Goal: Transaction & Acquisition: Purchase product/service

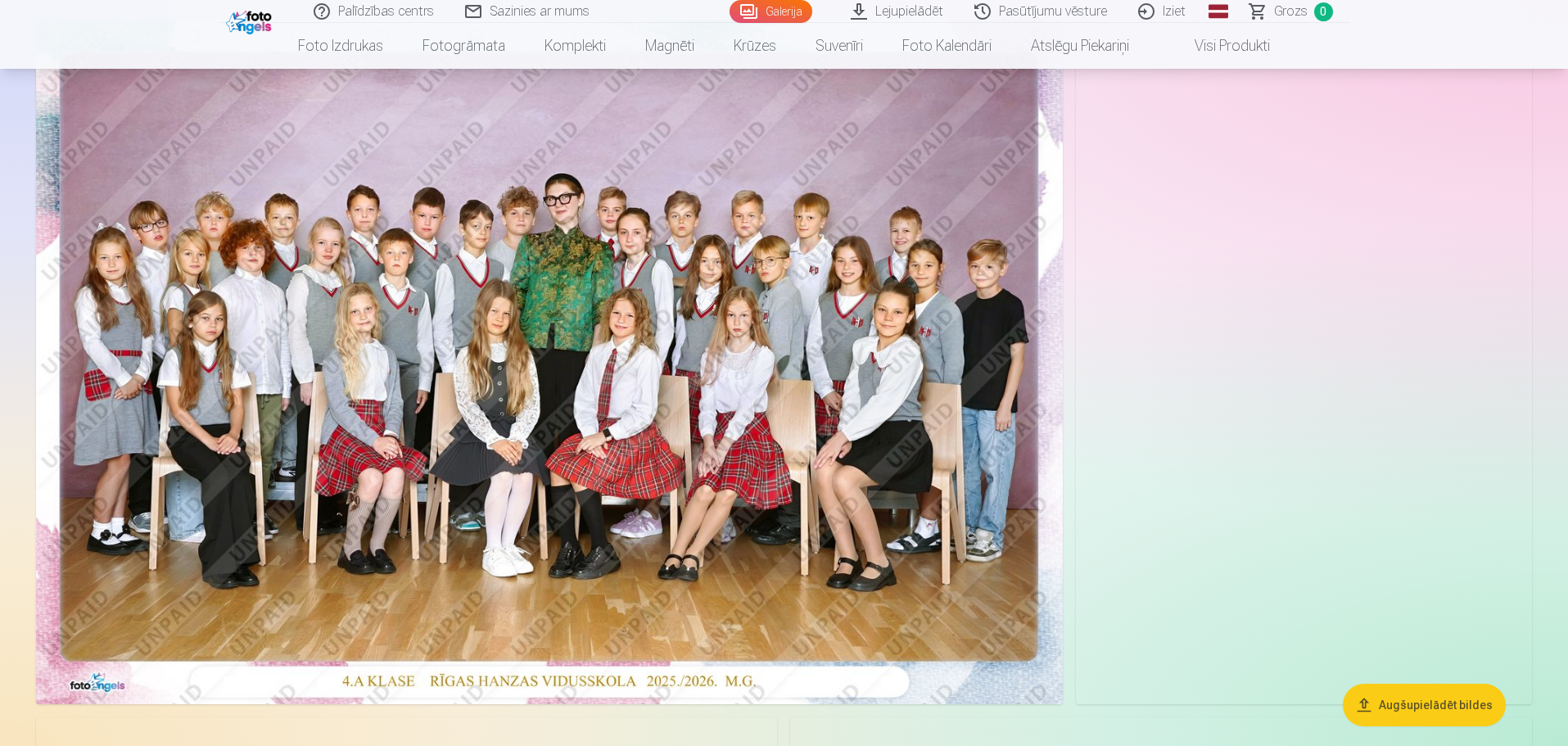
scroll to position [164, 0]
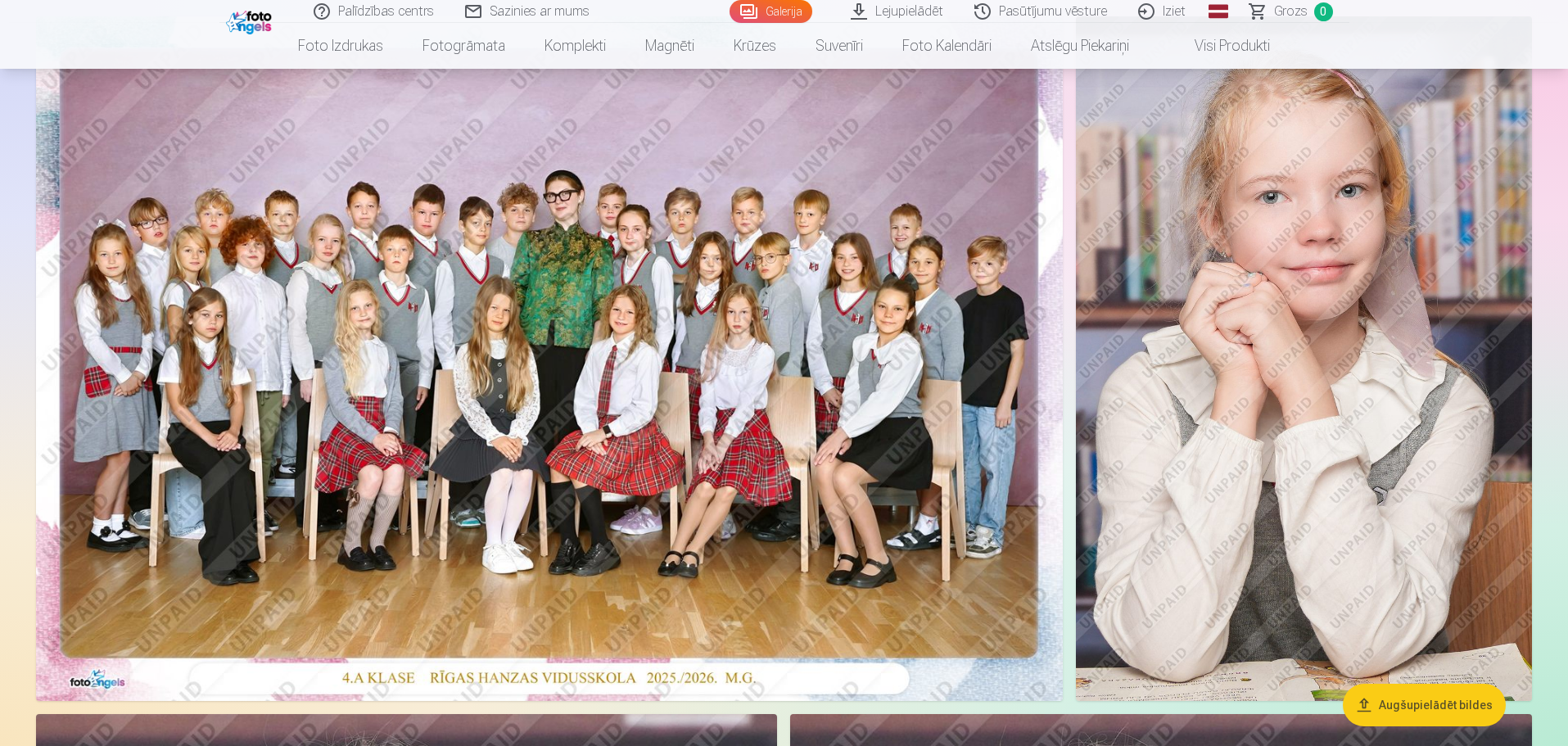
click at [510, 305] on img at bounding box center [549, 358] width 1027 height 685
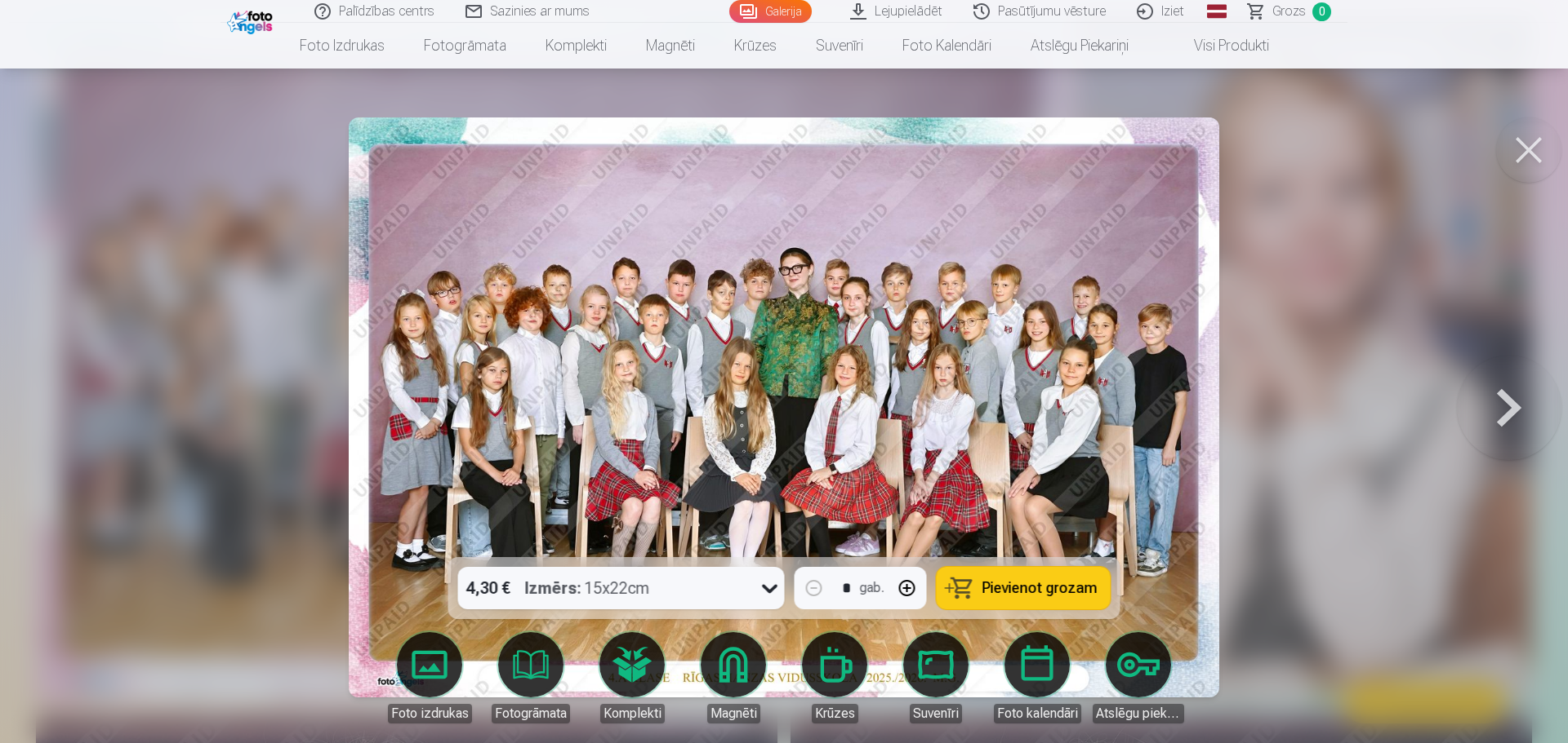
click at [1037, 593] on span "Pievienot grozam" at bounding box center [1039, 588] width 115 height 14
click at [1536, 155] on button at bounding box center [1528, 150] width 65 height 65
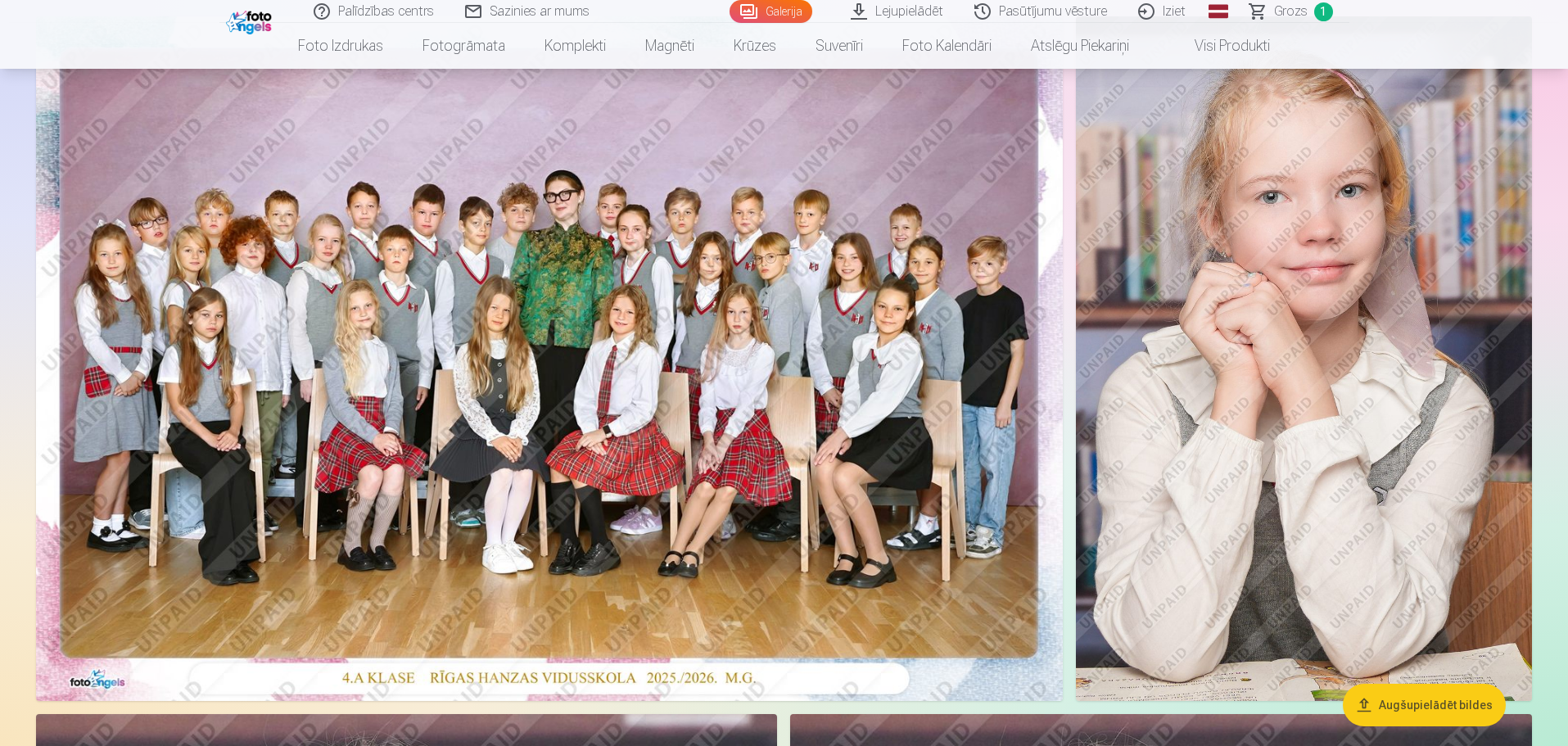
click at [1371, 313] on img at bounding box center [1304, 358] width 457 height 685
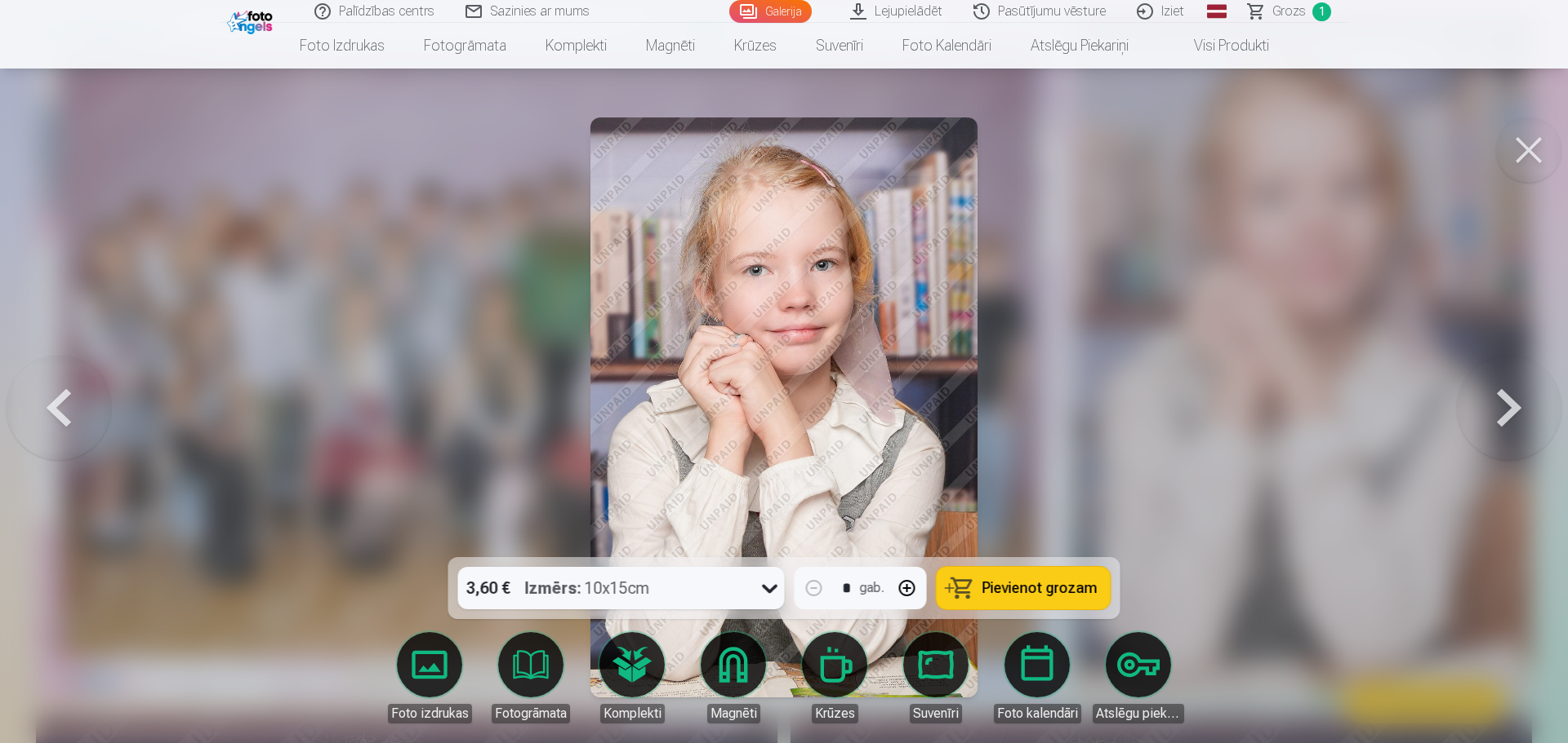
click at [1527, 374] on button at bounding box center [1509, 407] width 105 height 267
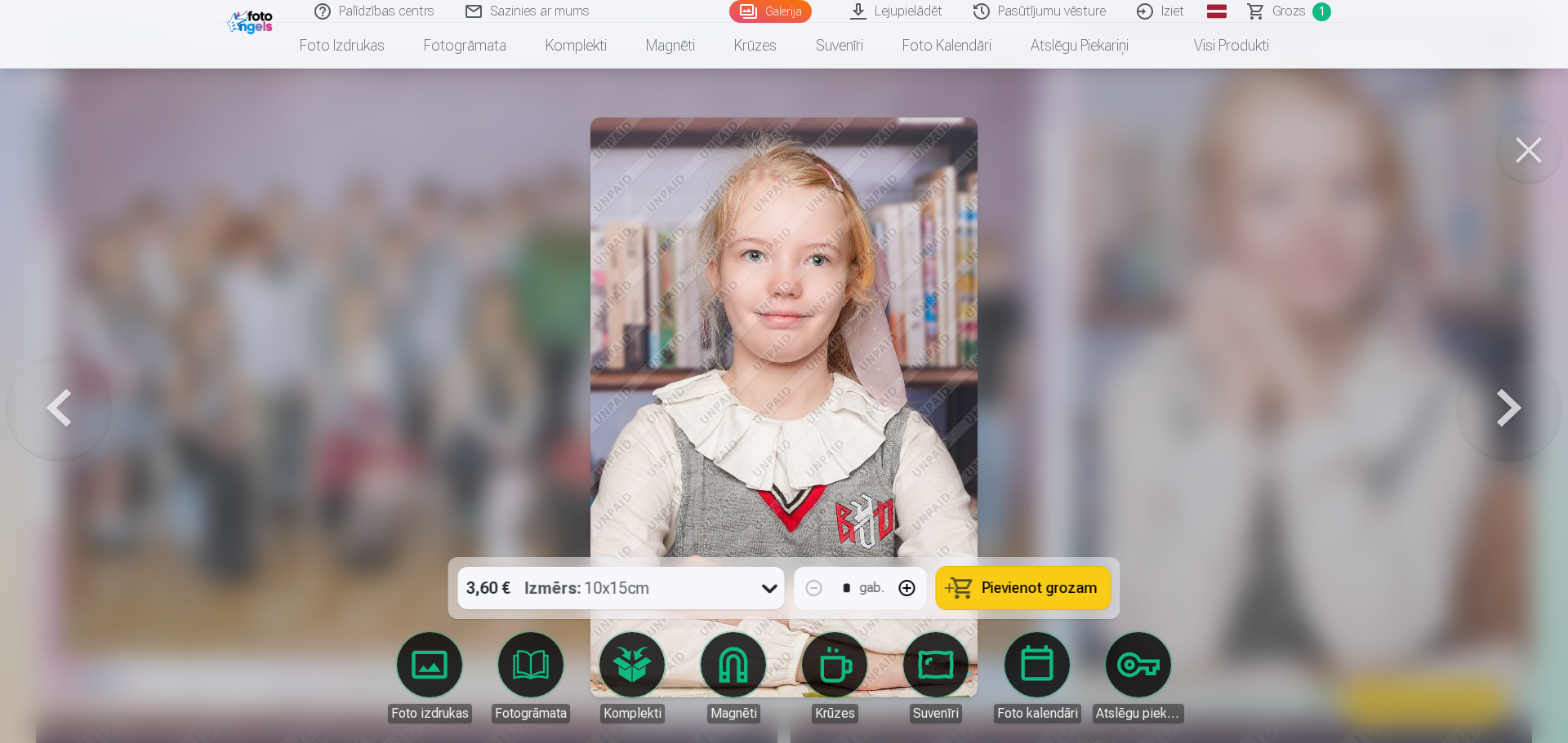
click at [1538, 396] on button at bounding box center [1509, 407] width 105 height 267
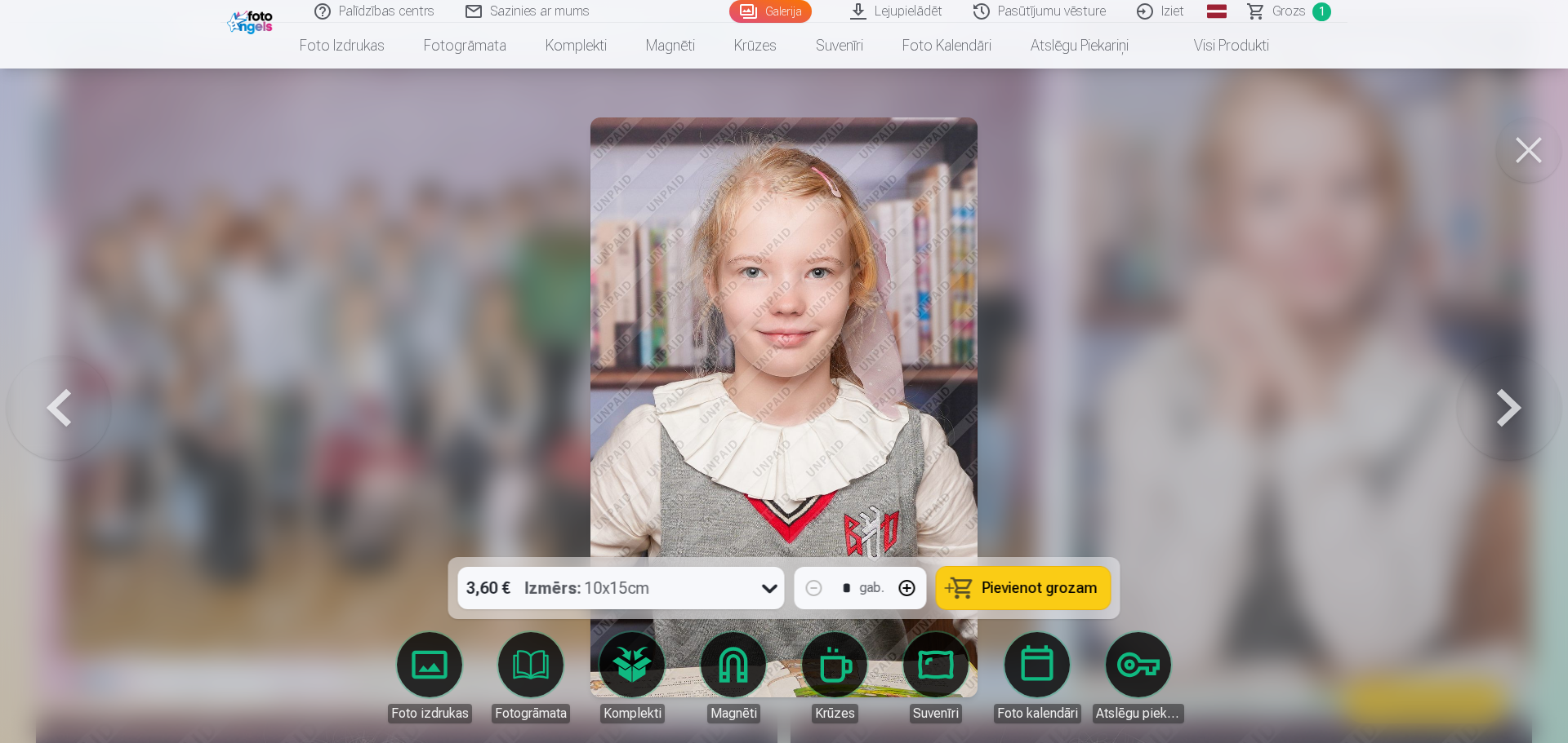
click at [1538, 396] on button at bounding box center [1509, 407] width 105 height 267
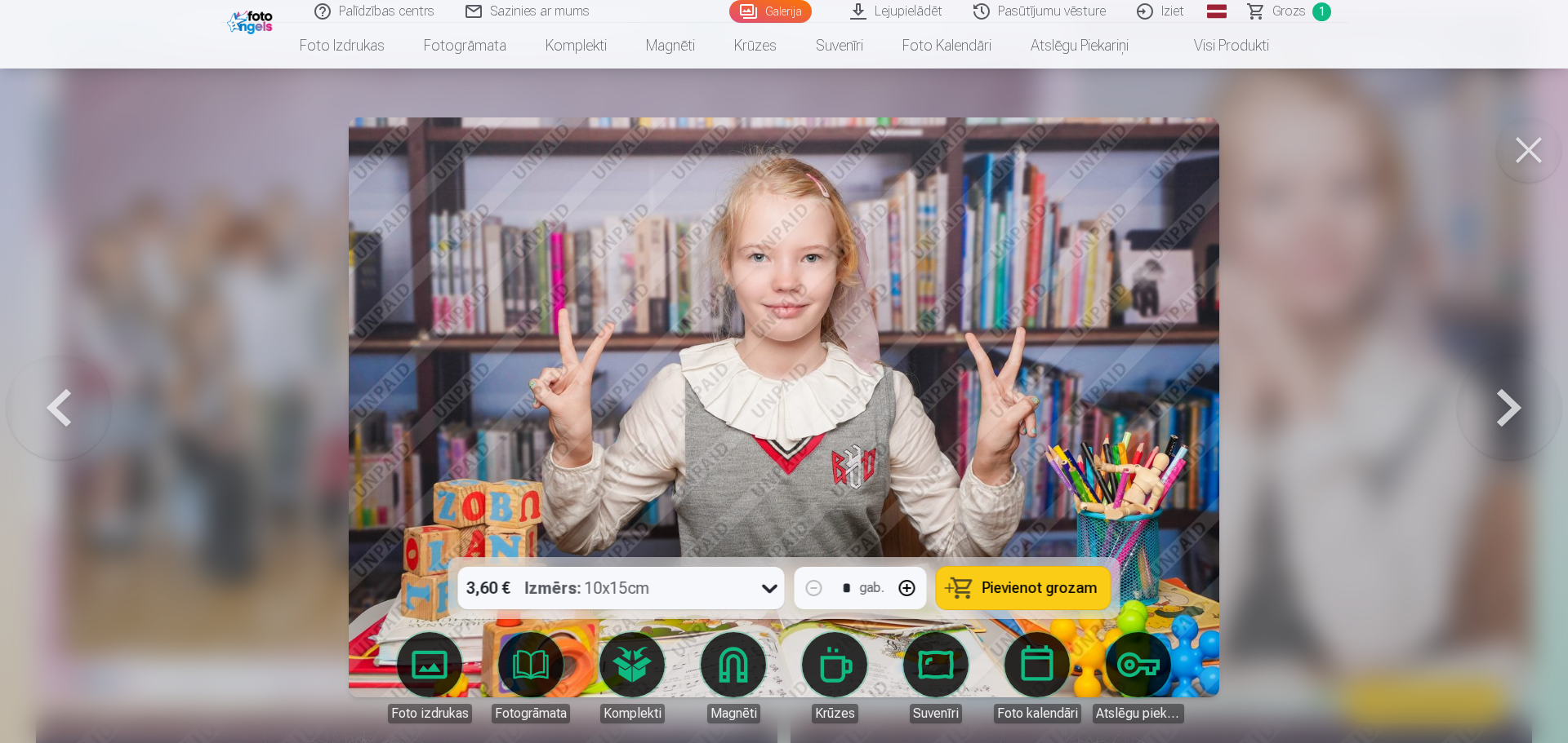
click at [1530, 143] on button at bounding box center [1528, 150] width 65 height 65
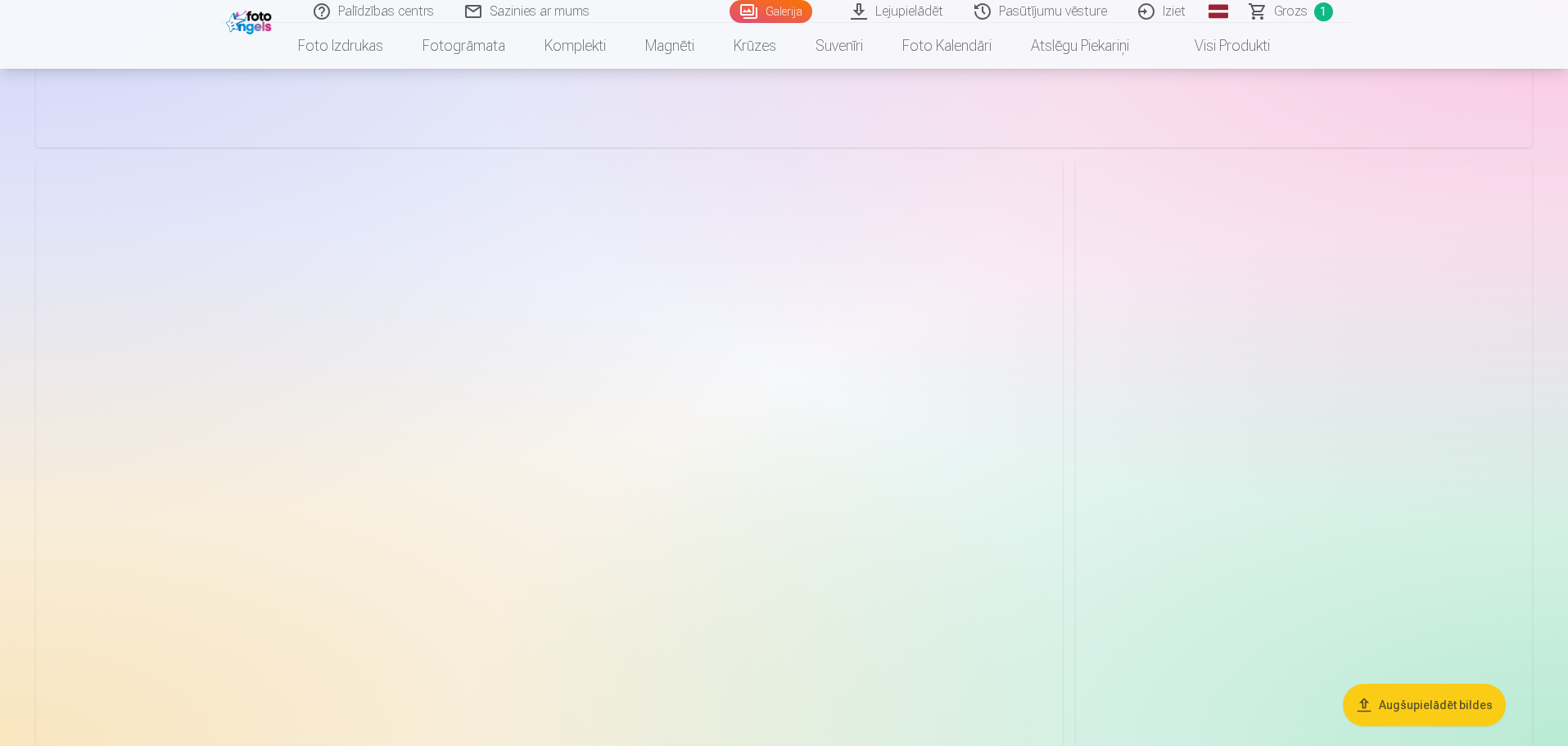
scroll to position [4097, 0]
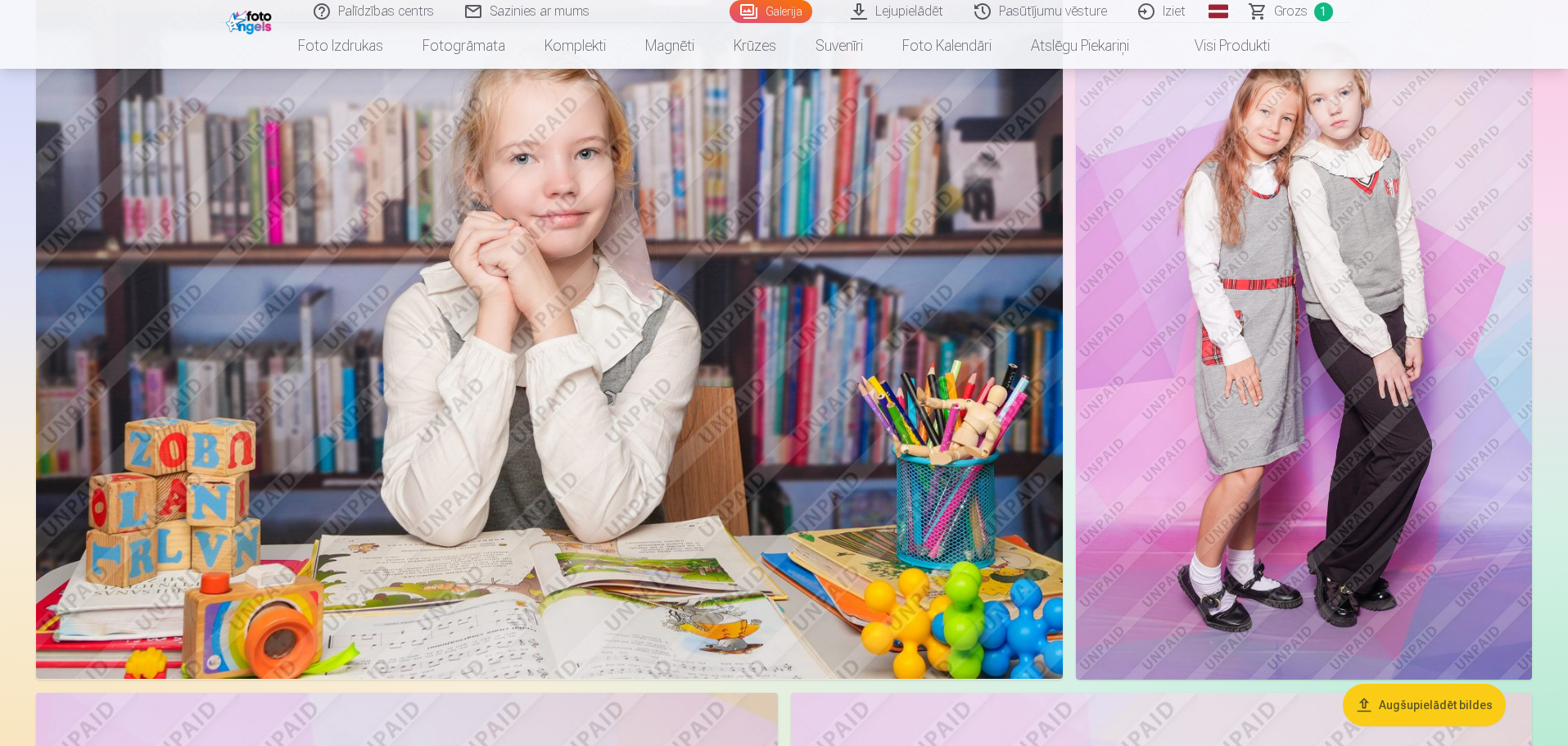
click at [1407, 236] on img at bounding box center [1304, 337] width 457 height 685
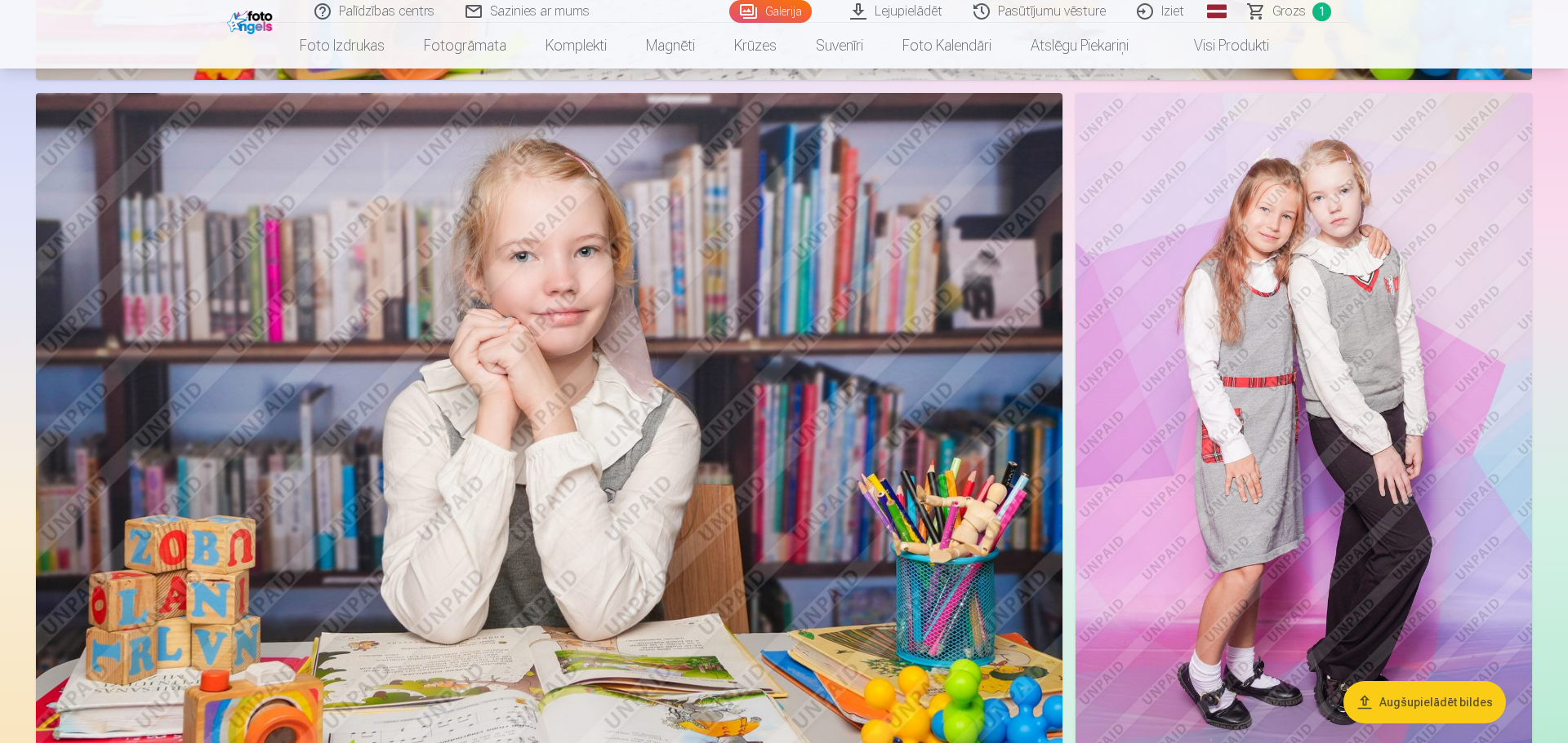
scroll to position [3924, 0]
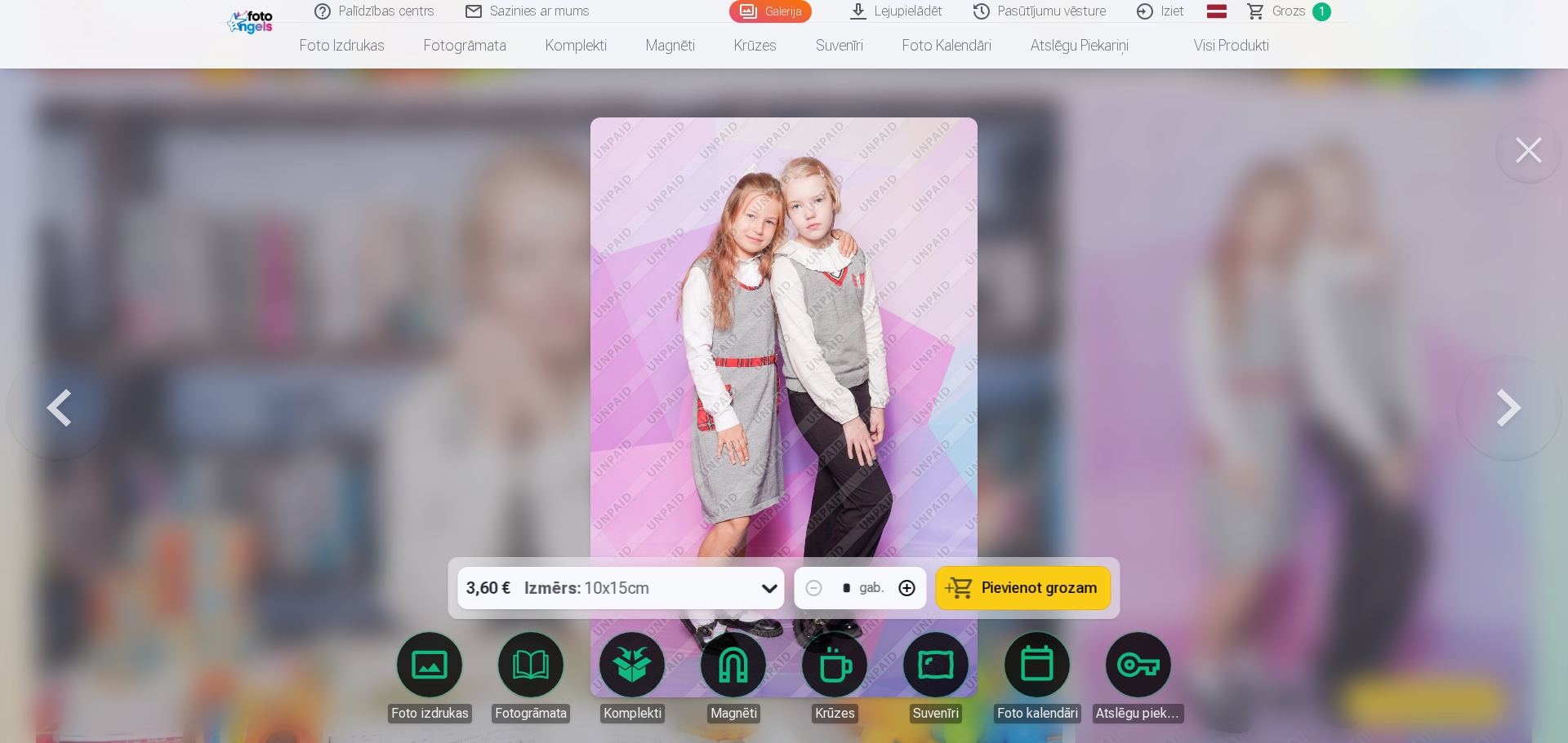
click at [1044, 588] on span "Pievienot grozam" at bounding box center [1039, 588] width 115 height 14
click at [1554, 189] on div at bounding box center [784, 371] width 1568 height 743
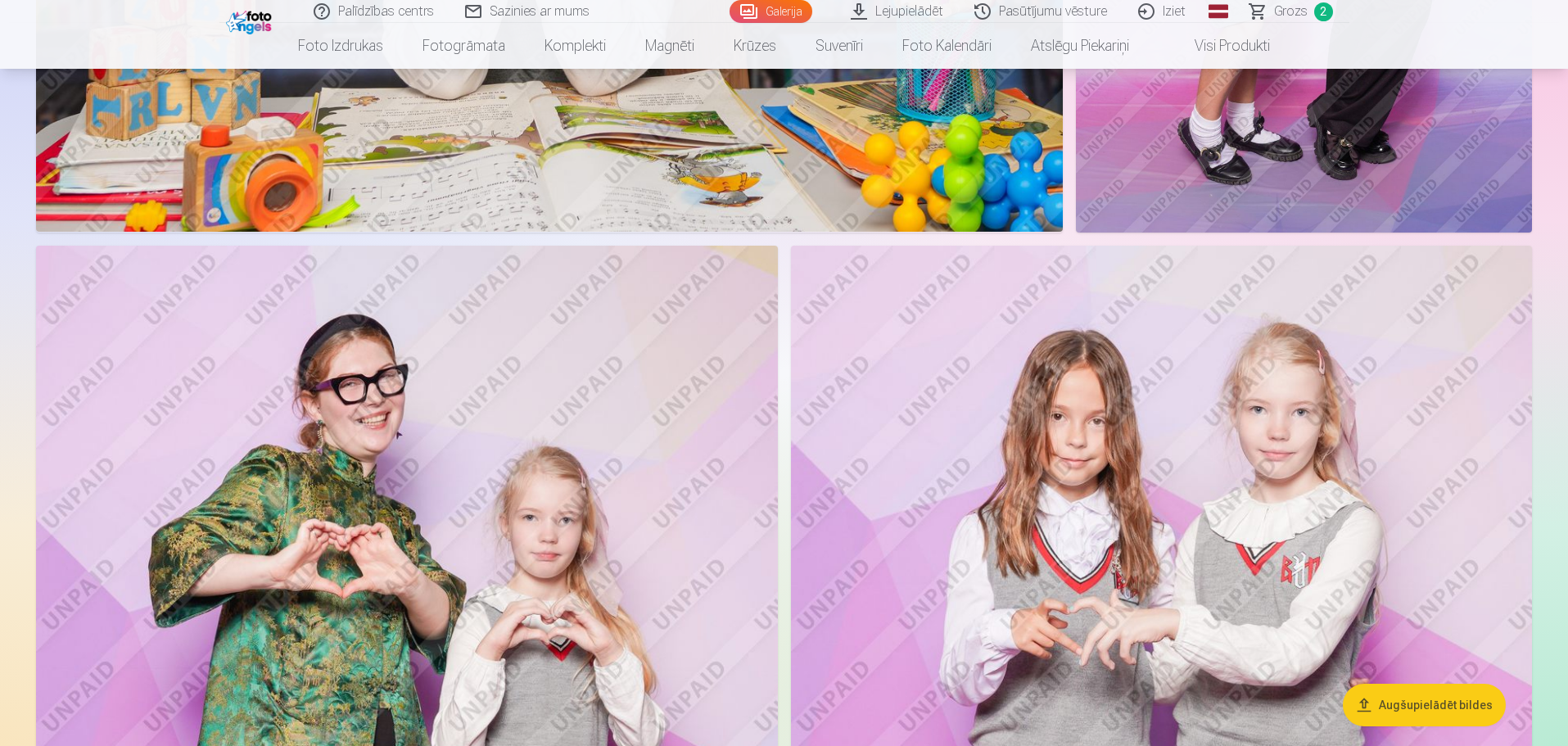
scroll to position [4588, 0]
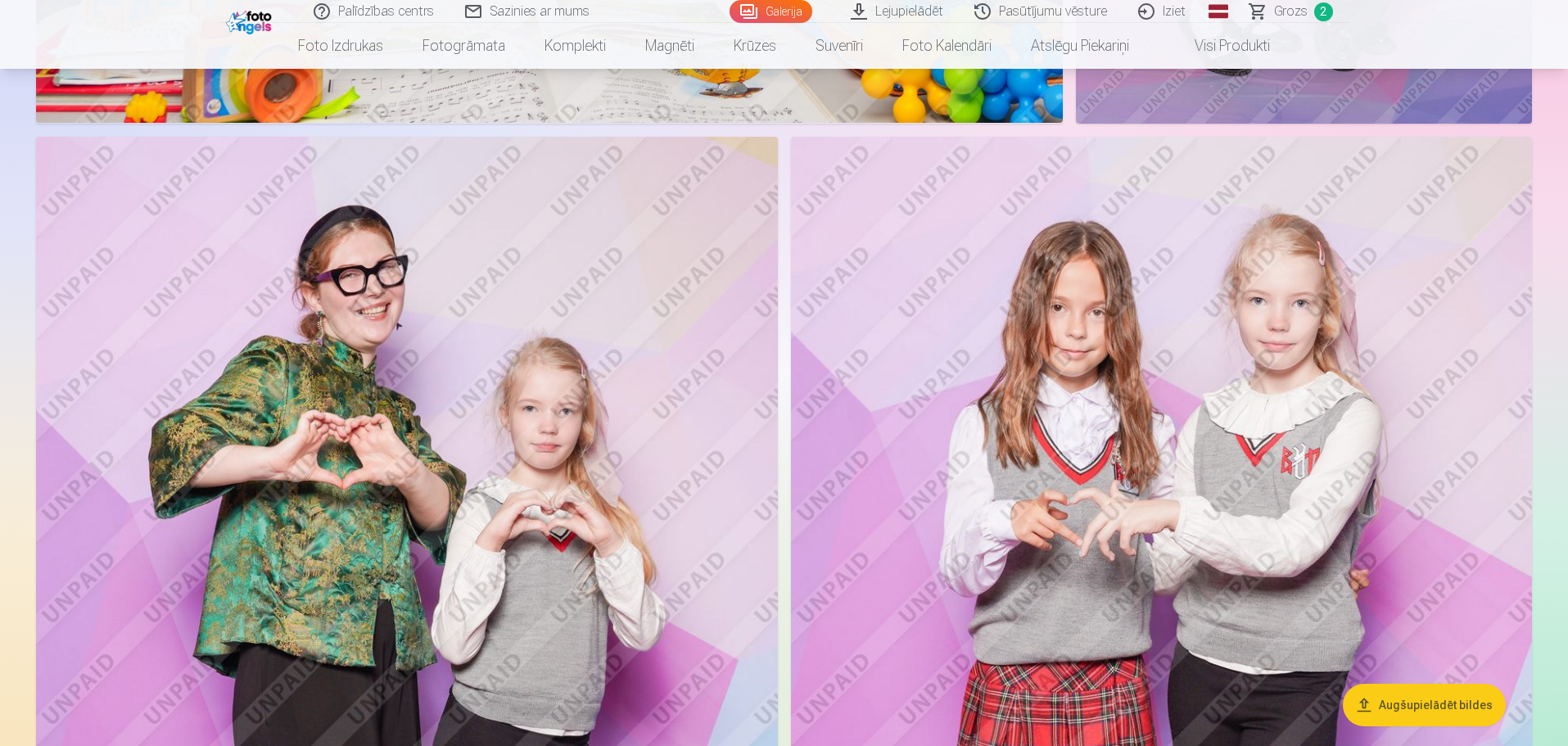
click at [425, 288] on img at bounding box center [407, 693] width 742 height 1114
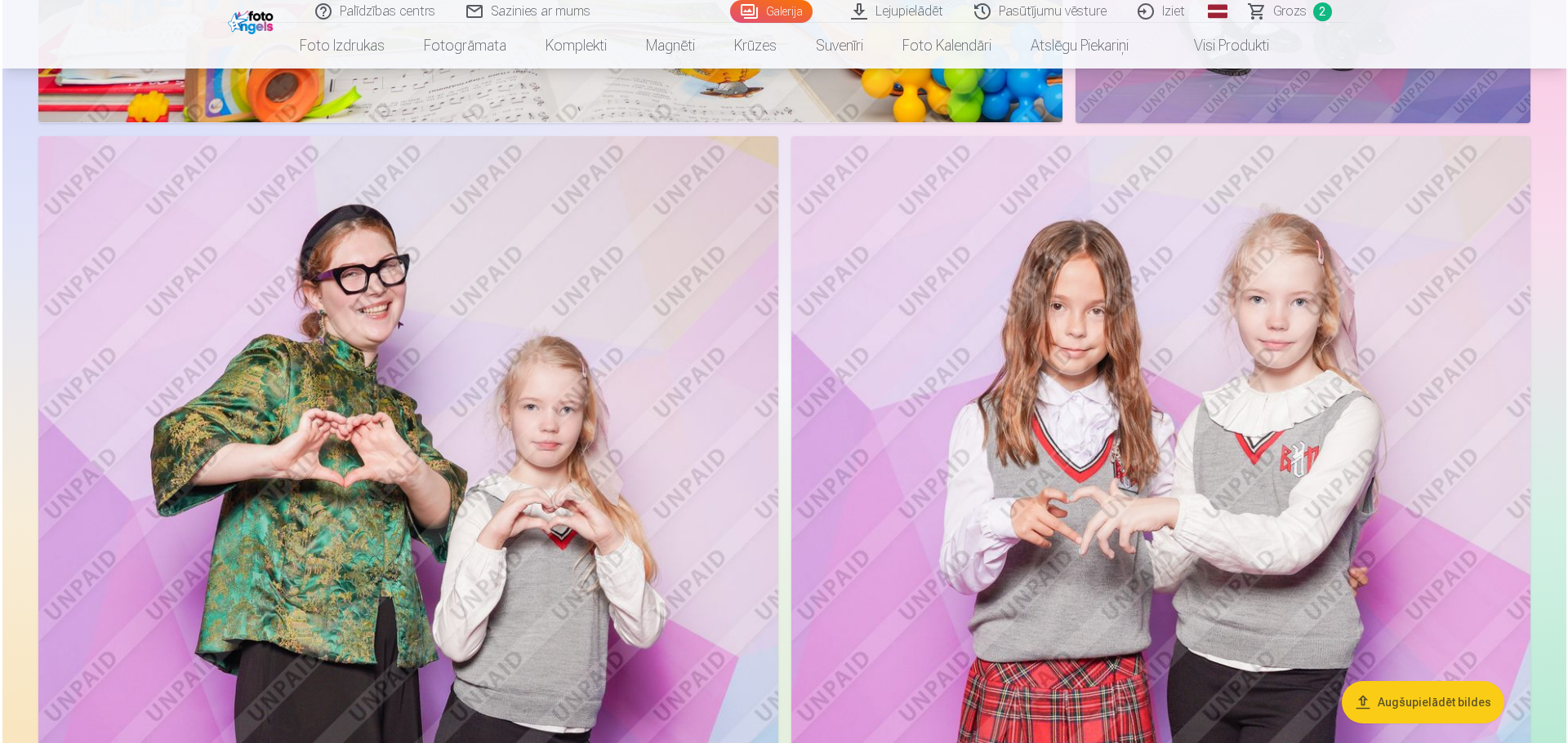
scroll to position [4579, 0]
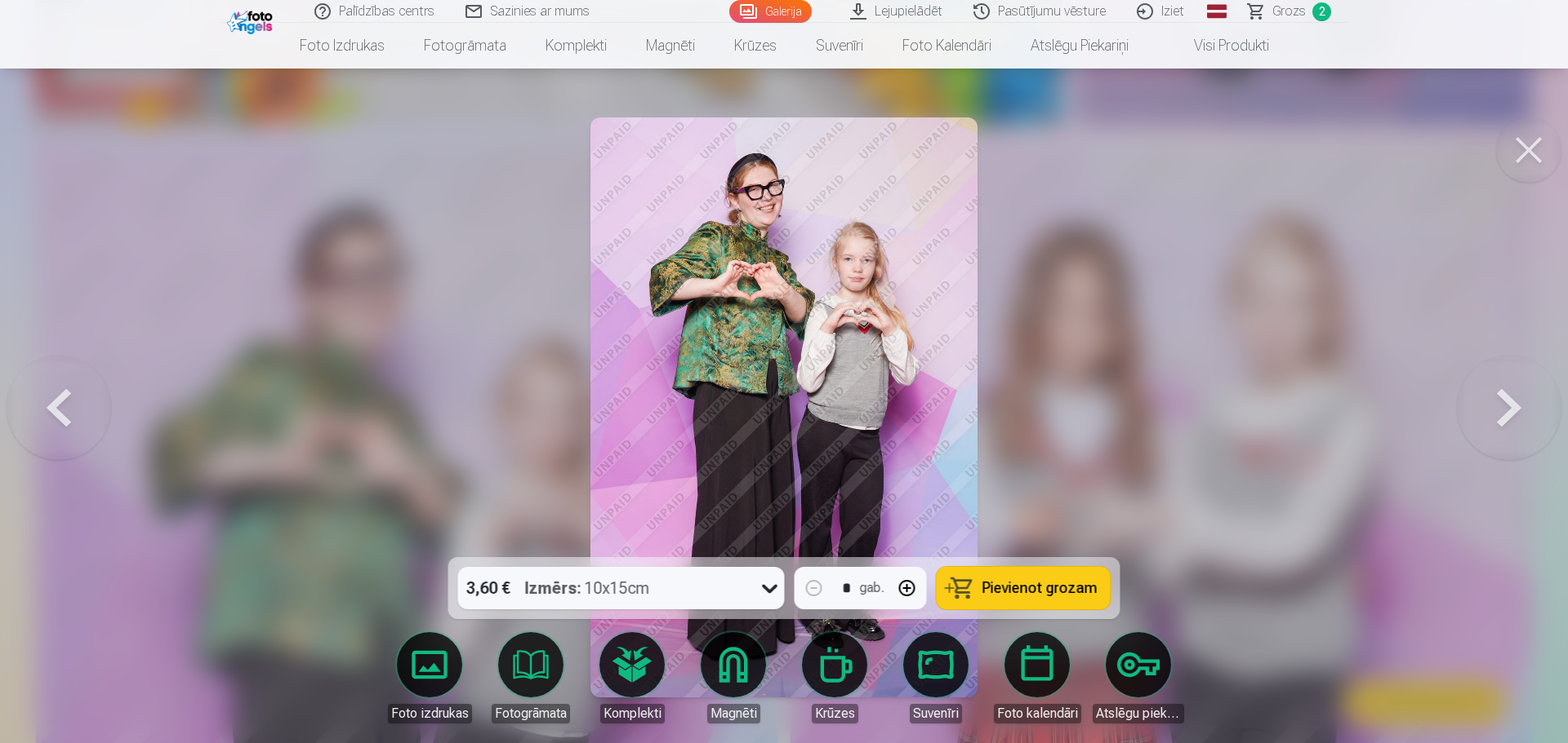
click at [1054, 581] on span "Pievienot grozam" at bounding box center [1039, 588] width 115 height 14
click at [1546, 160] on button at bounding box center [1528, 150] width 65 height 65
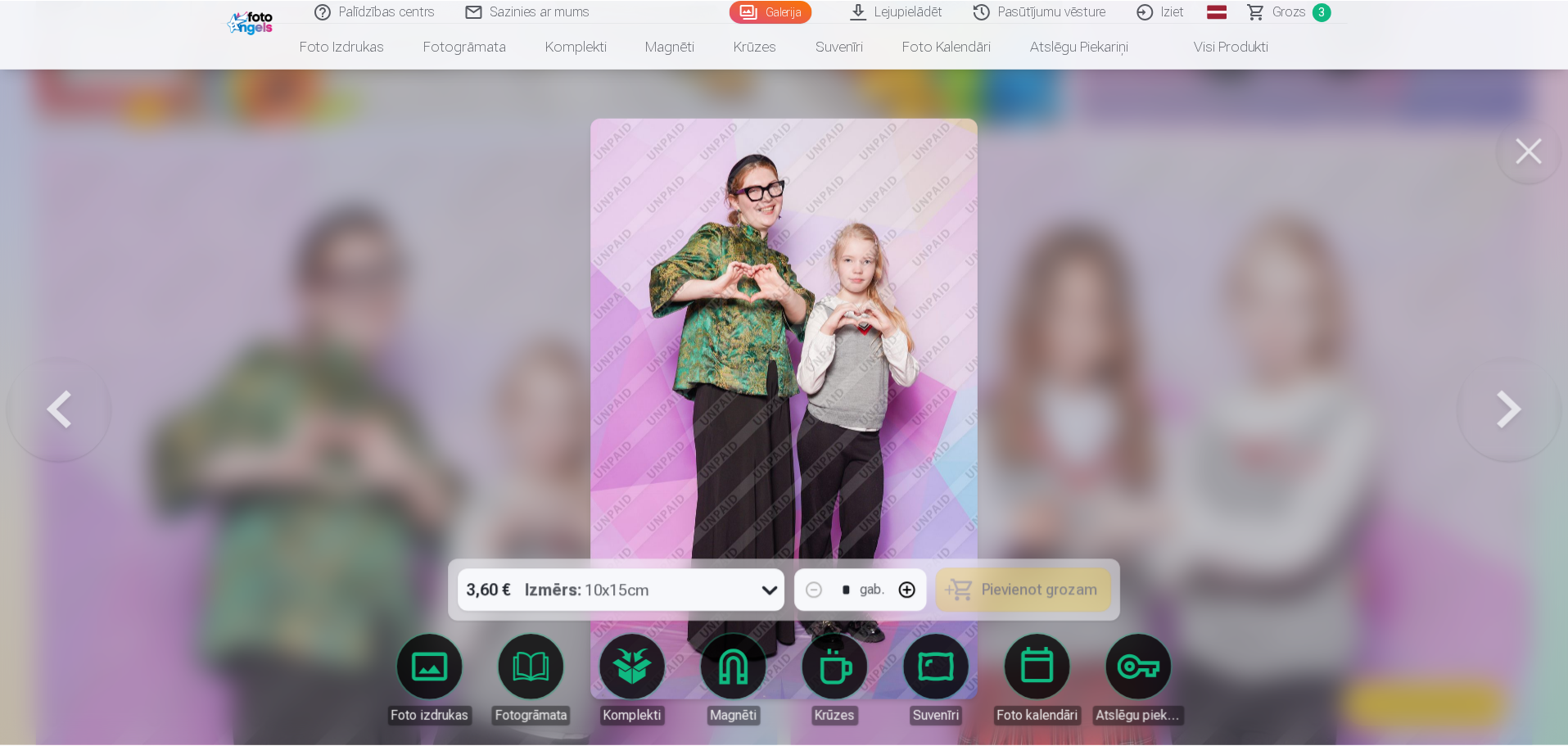
scroll to position [4588, 0]
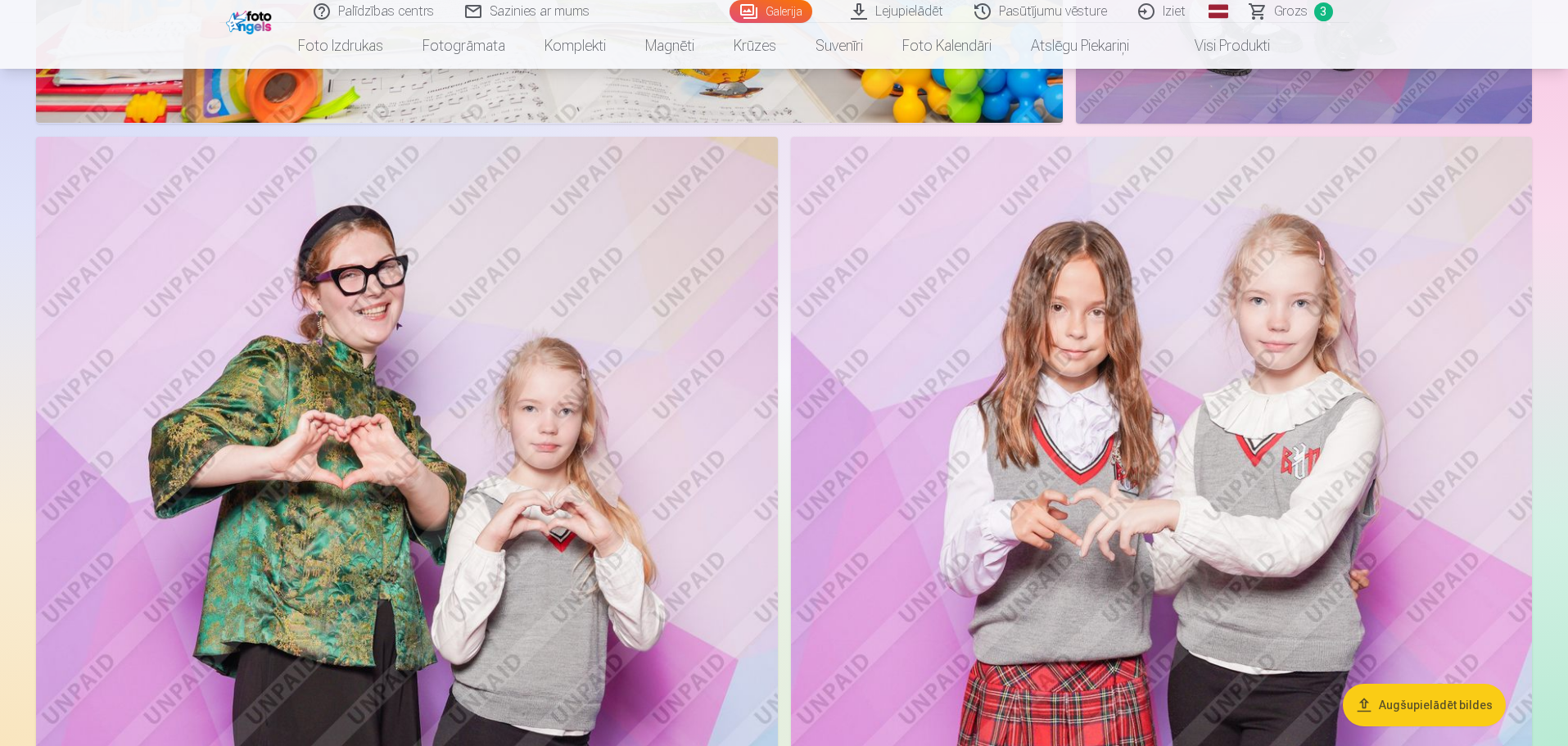
click at [1420, 306] on img at bounding box center [1161, 693] width 741 height 1114
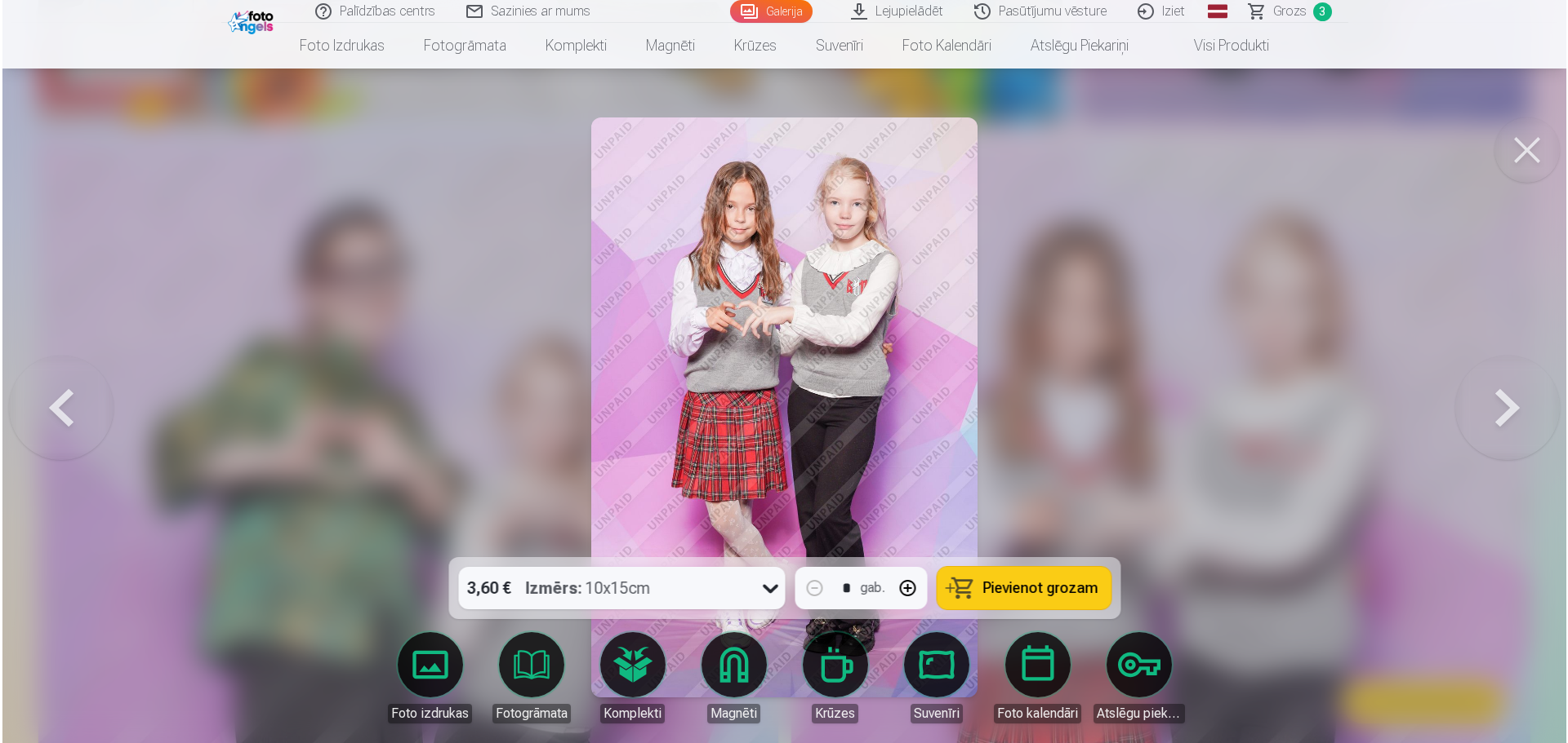
scroll to position [4579, 0]
click at [1015, 582] on span "Pievienot grozam" at bounding box center [1039, 588] width 115 height 14
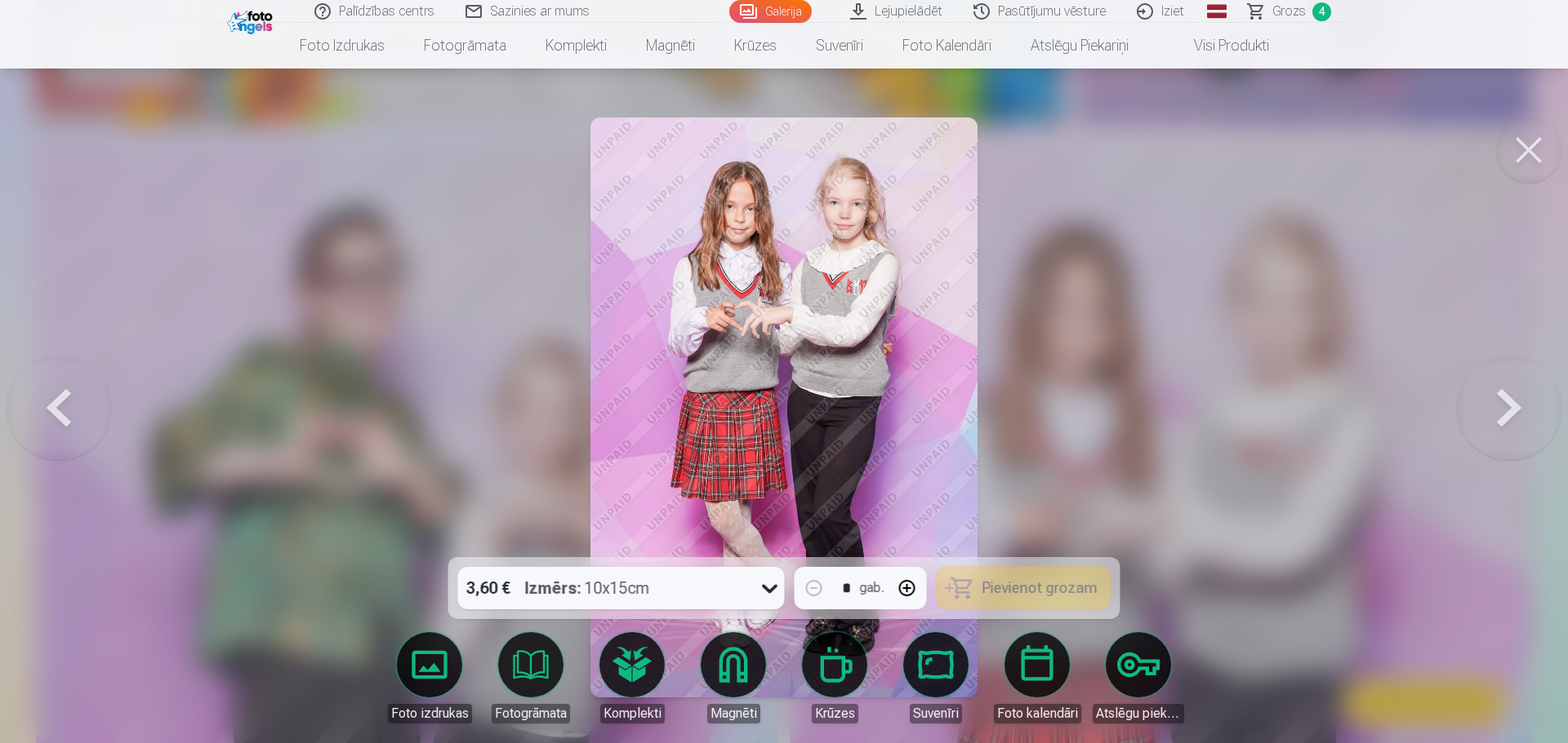
click at [1509, 155] on button at bounding box center [1528, 150] width 65 height 65
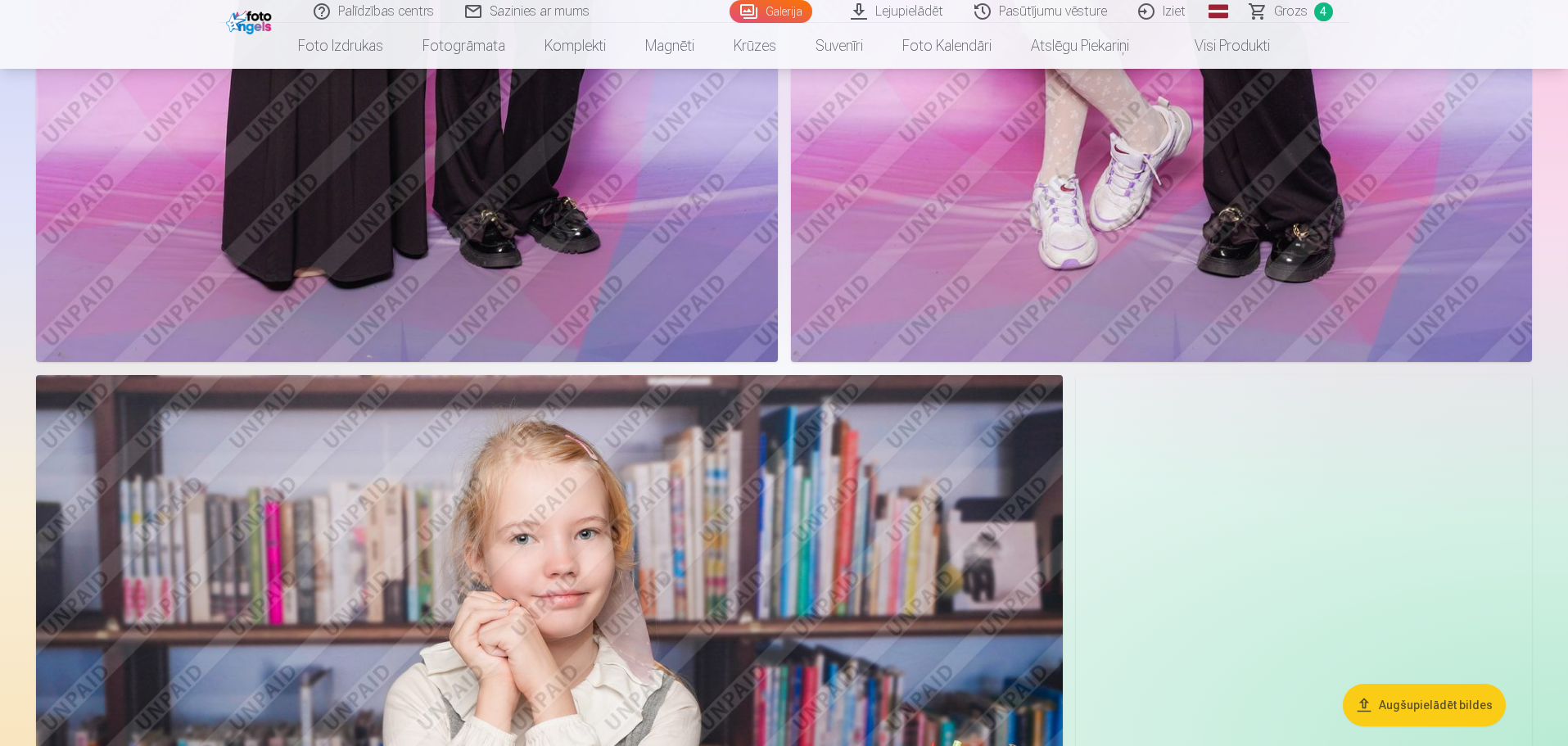
scroll to position [5653, 0]
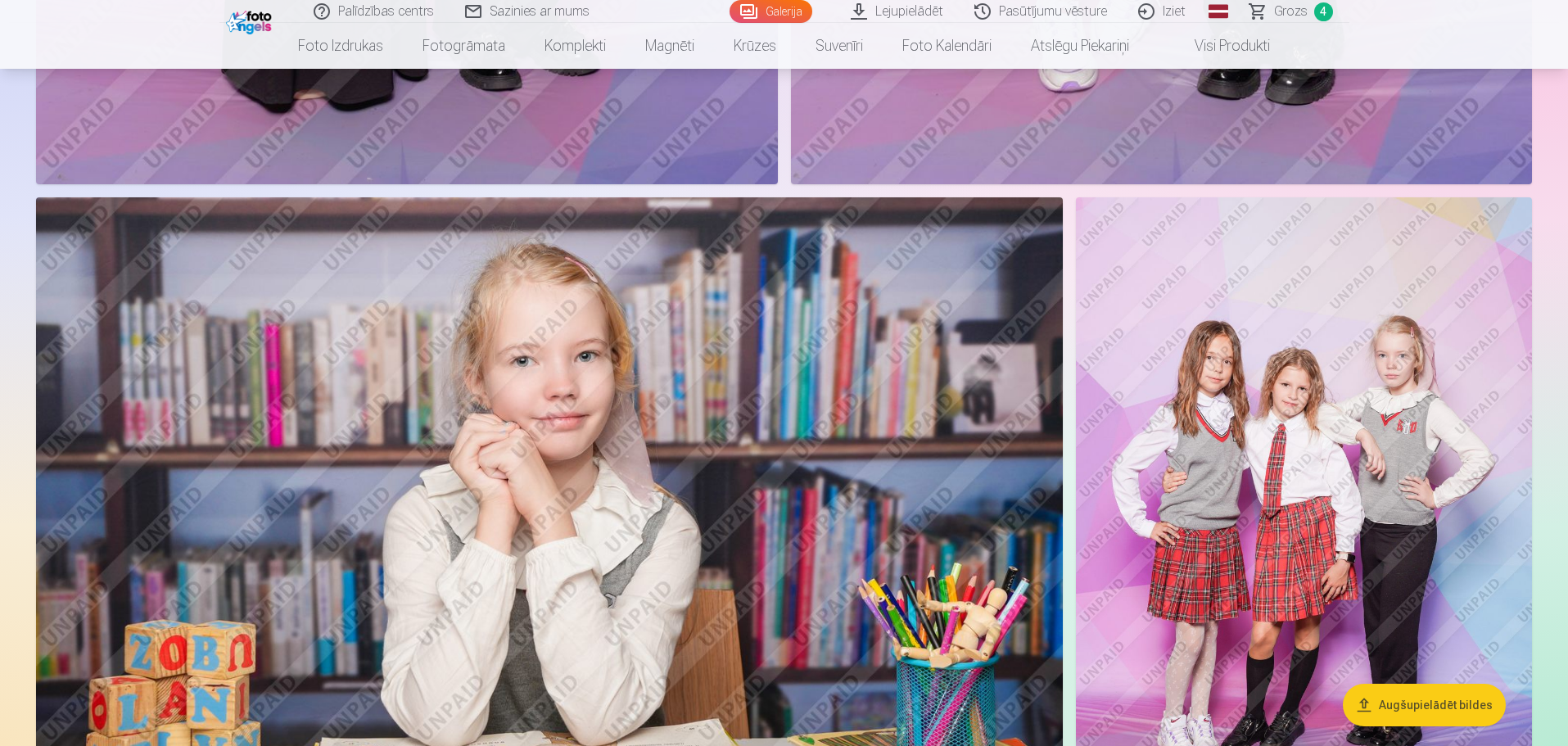
click at [1367, 338] on img at bounding box center [1304, 539] width 457 height 685
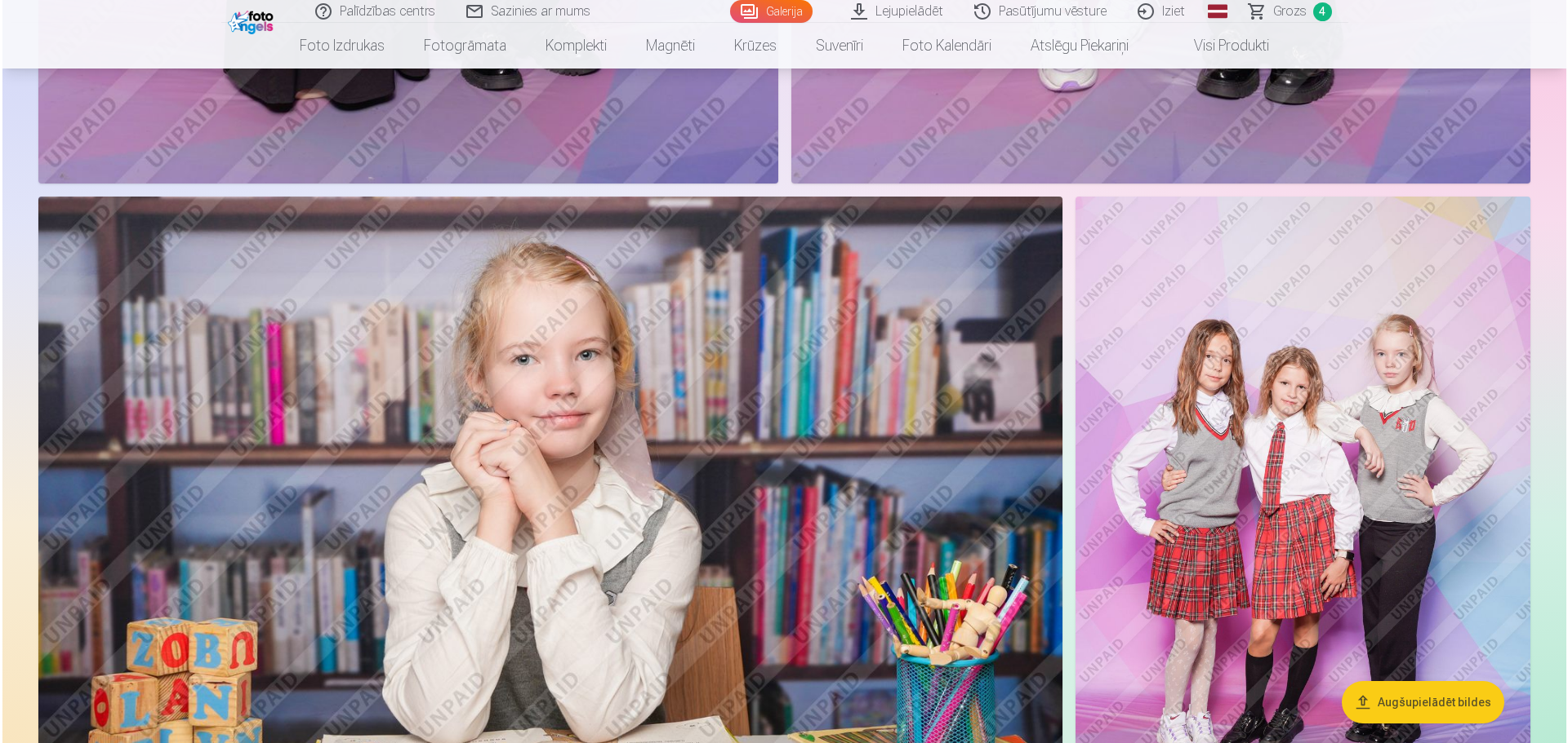
scroll to position [5643, 0]
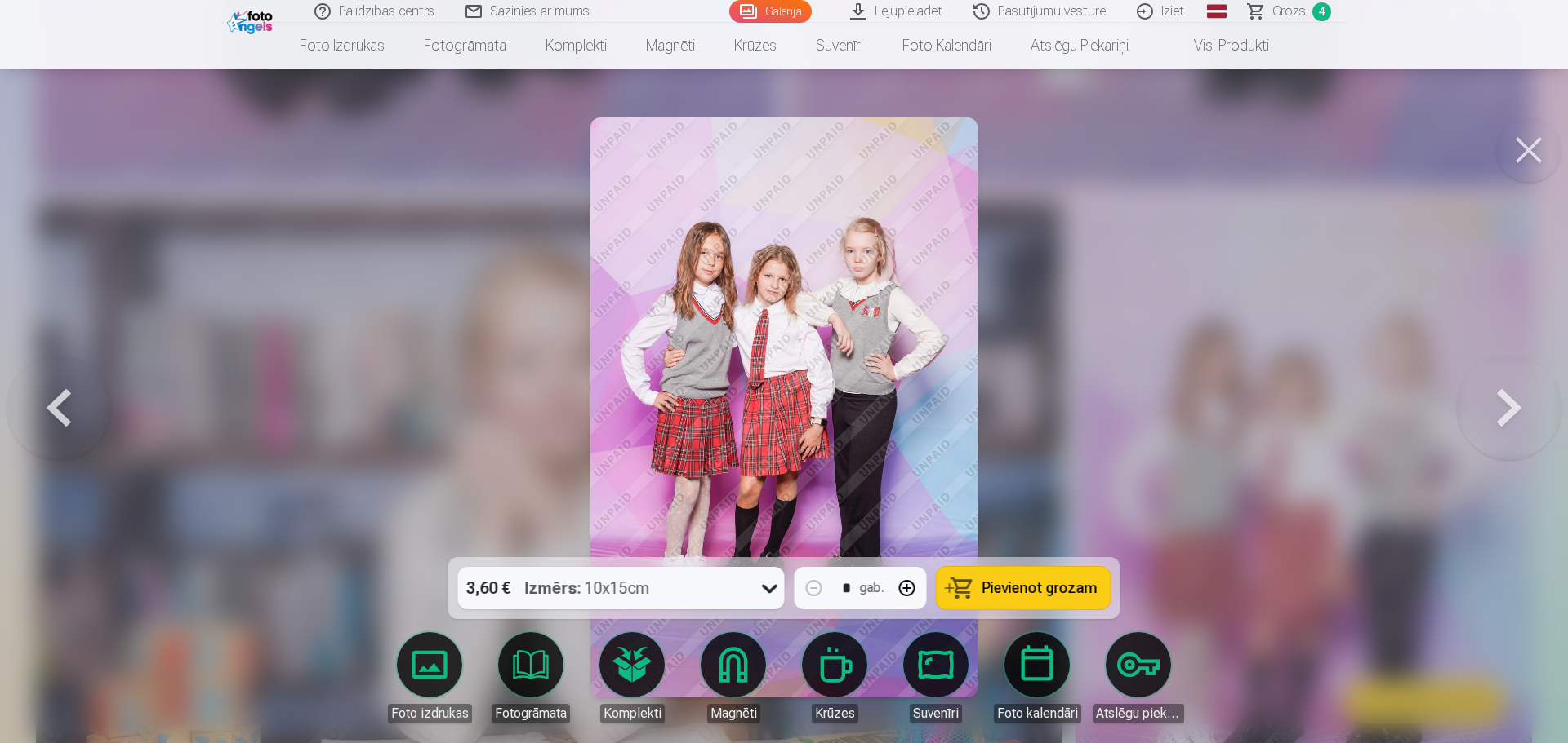
click at [1071, 590] on span "Pievienot grozam" at bounding box center [1039, 588] width 115 height 14
click at [1538, 151] on button at bounding box center [1528, 150] width 65 height 65
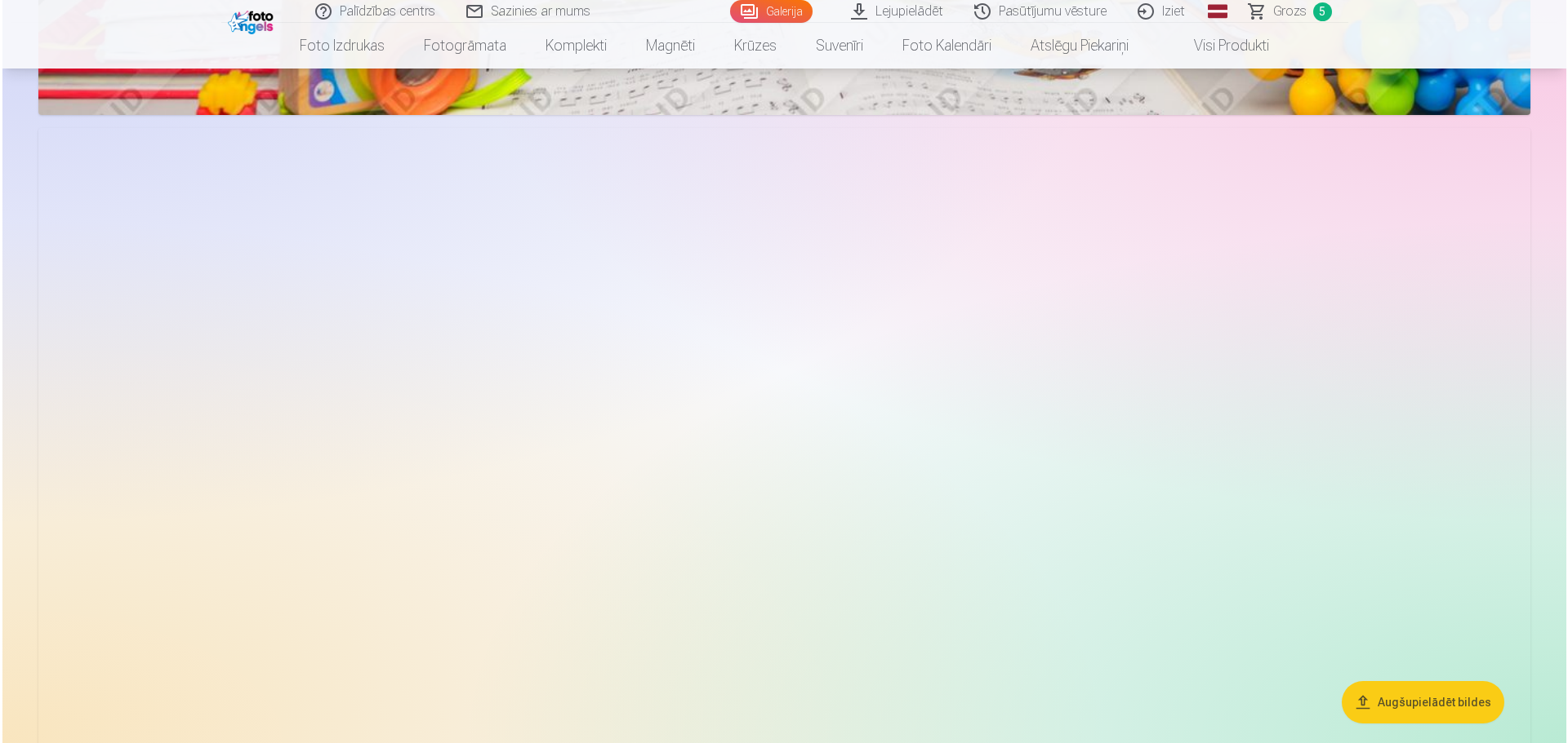
scroll to position [7588, 0]
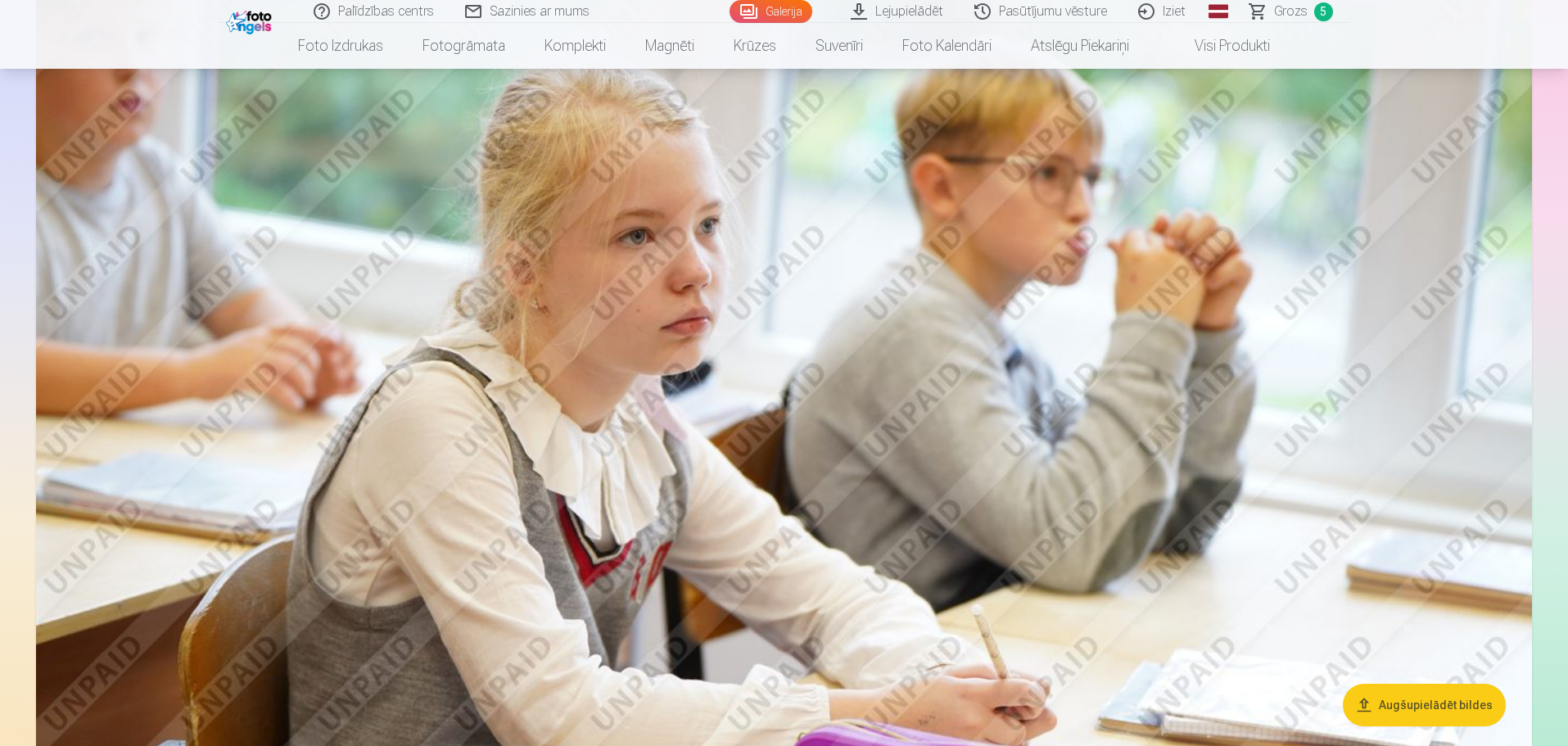
click at [927, 263] on img at bounding box center [784, 440] width 1496 height 998
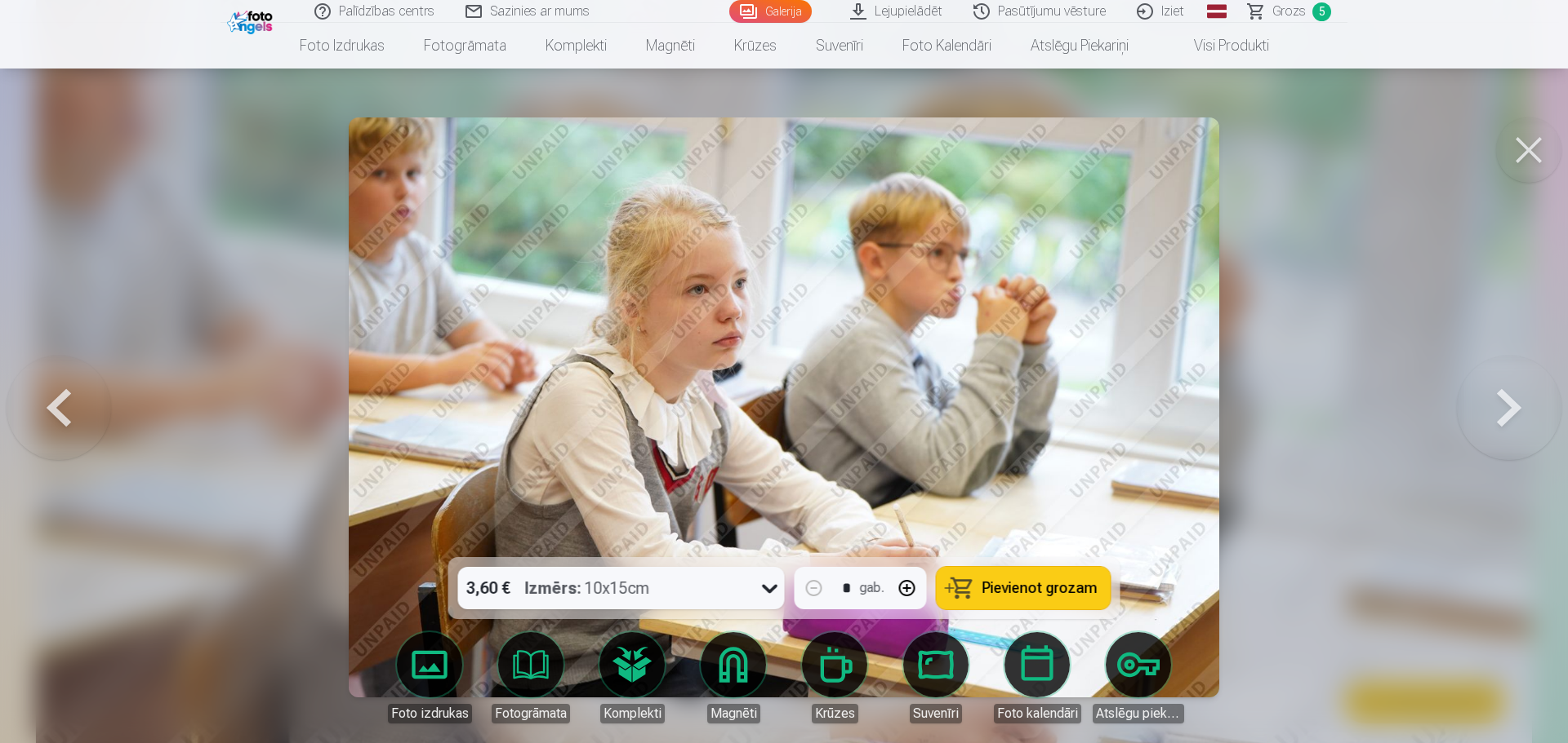
click at [1026, 577] on button "Pievienot grozam" at bounding box center [1023, 588] width 174 height 42
click at [1542, 144] on button at bounding box center [1528, 150] width 65 height 65
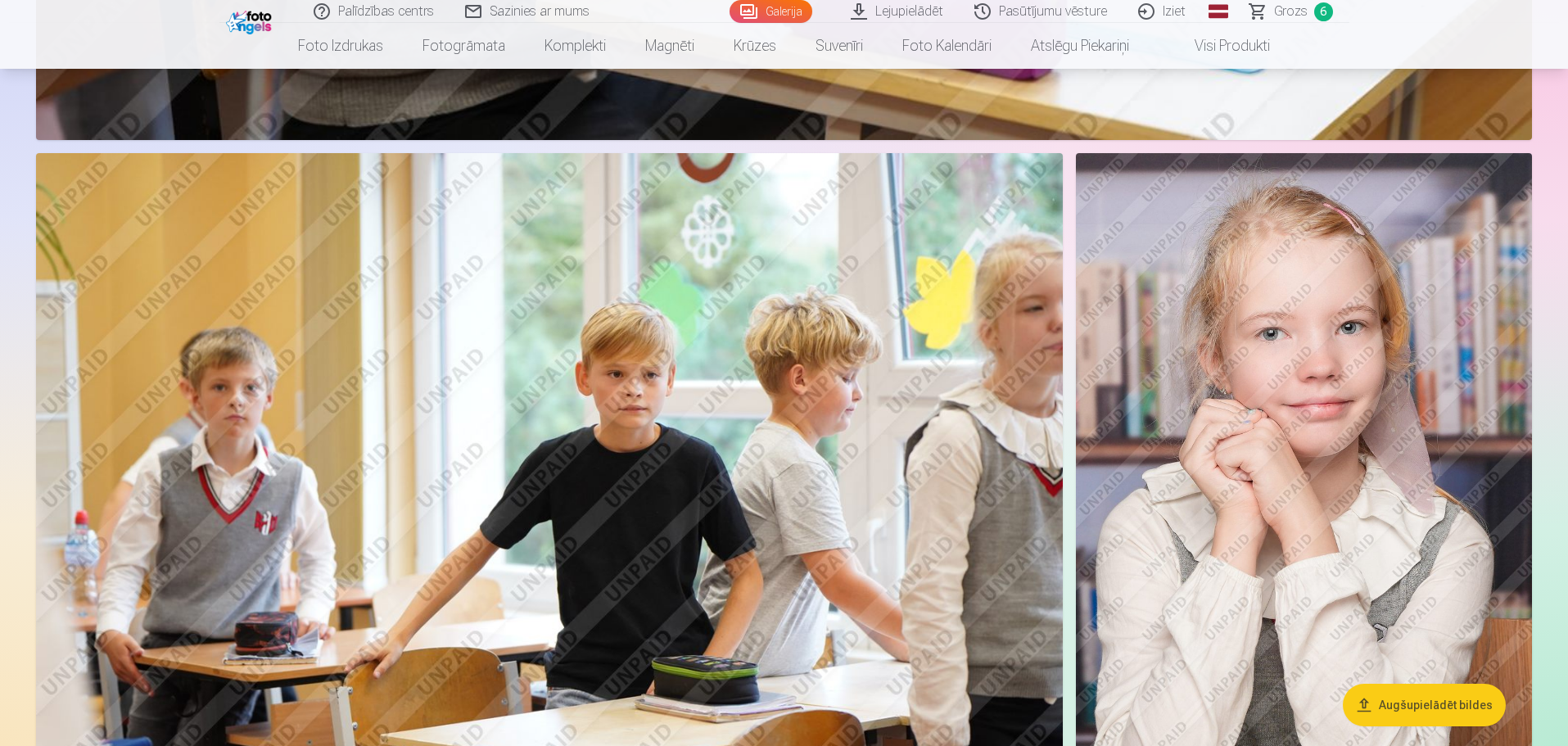
scroll to position [8419, 0]
click at [494, 401] on img at bounding box center [549, 494] width 1027 height 685
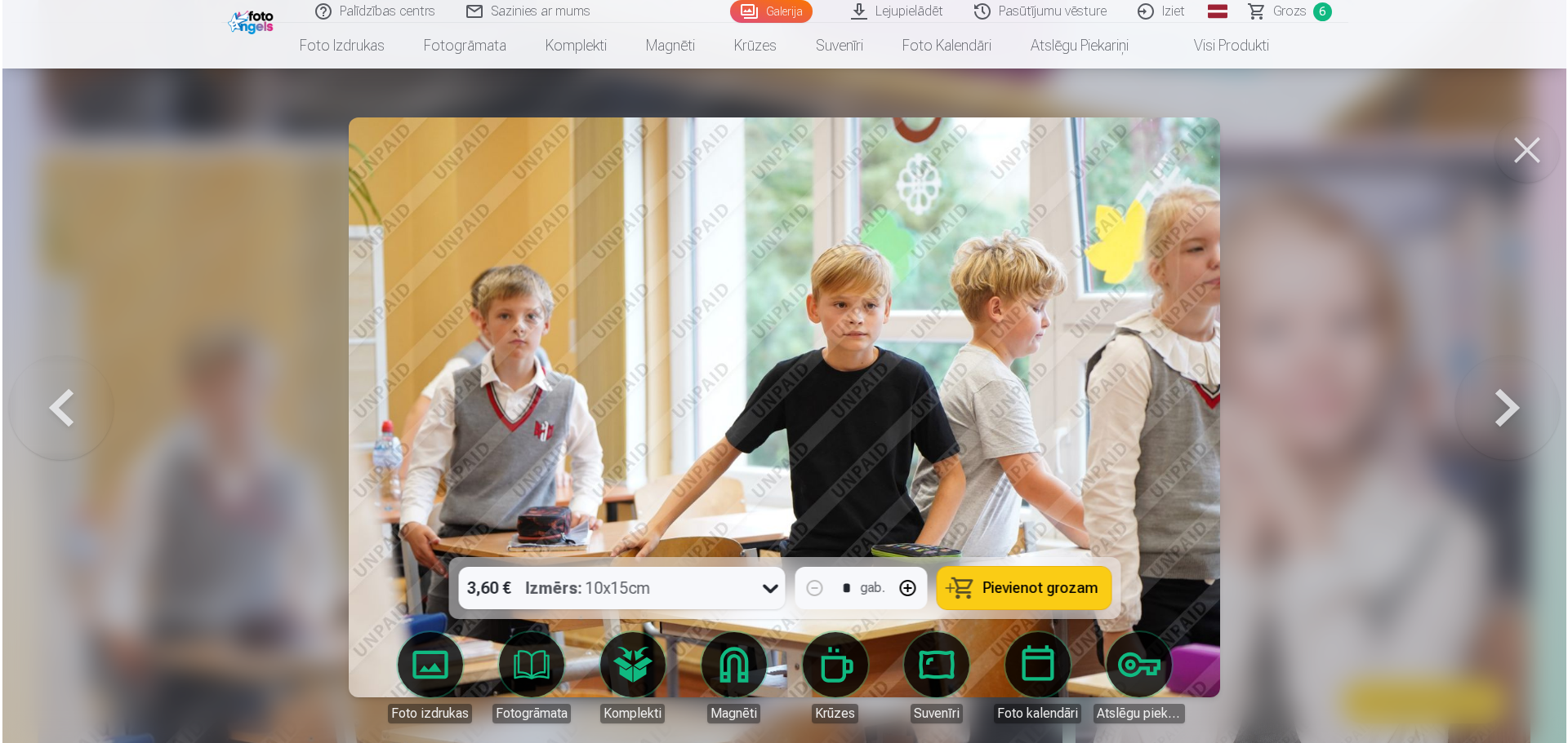
scroll to position [8405, 0]
click at [1521, 153] on button at bounding box center [1528, 150] width 65 height 65
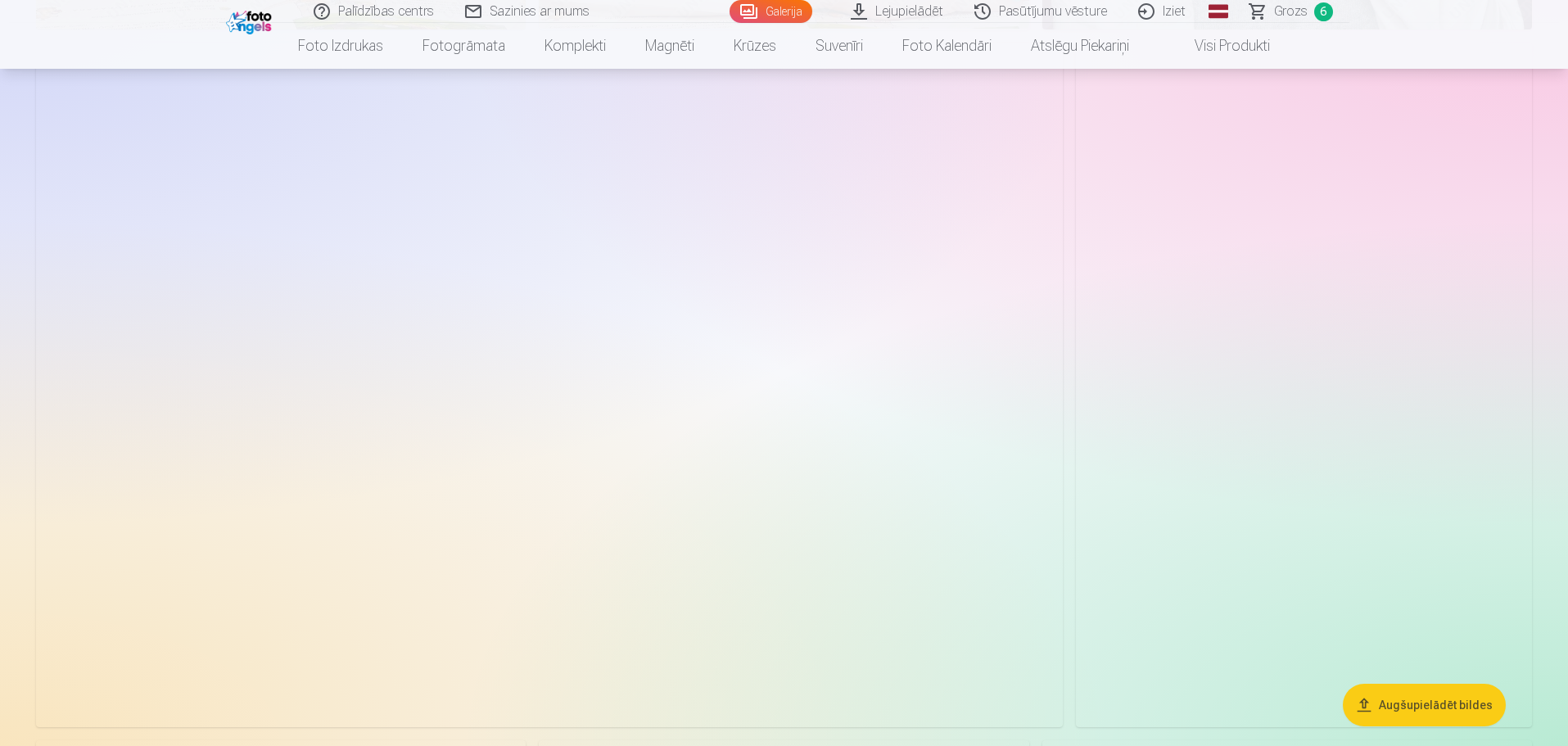
scroll to position [9729, 0]
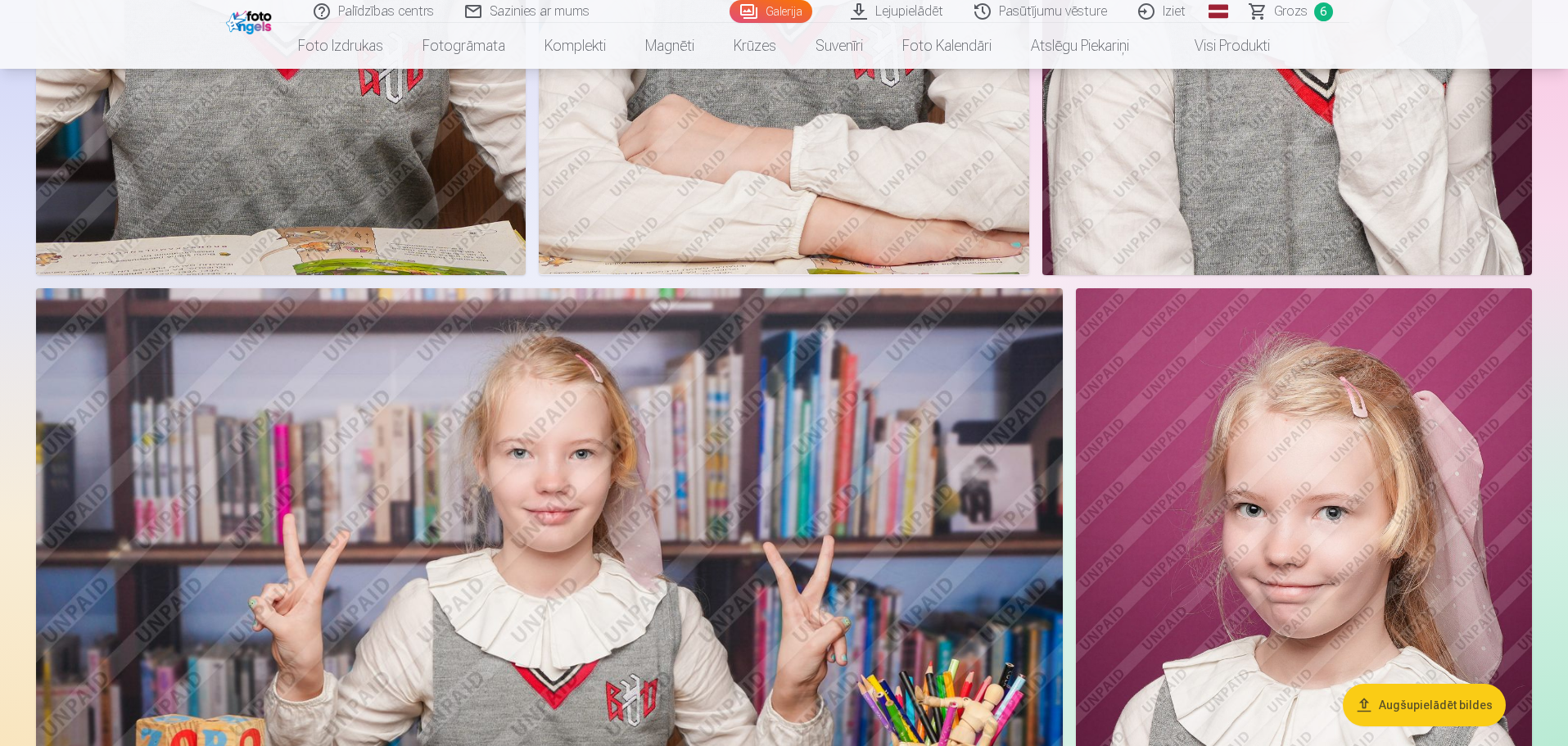
click at [1401, 405] on img at bounding box center [1304, 630] width 457 height 685
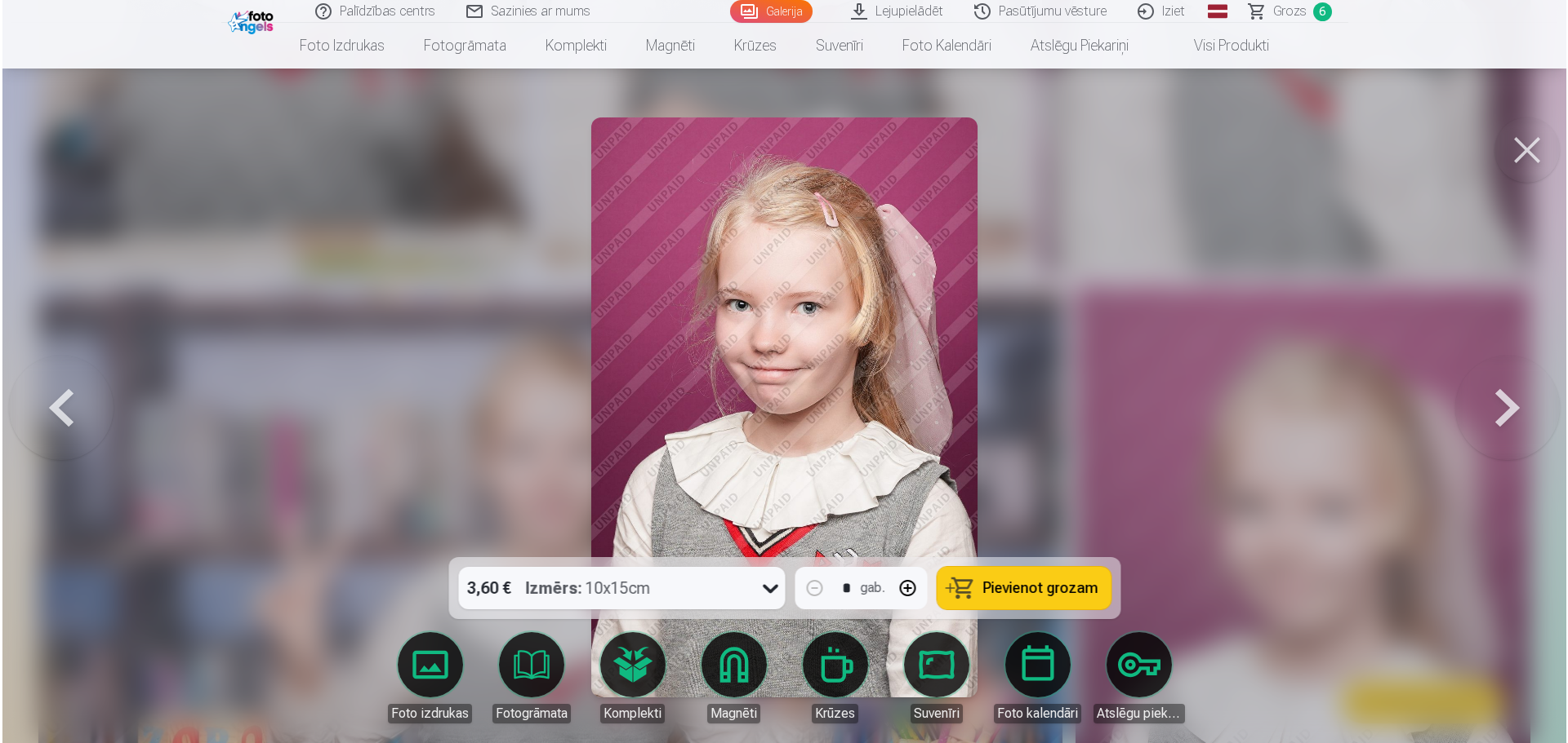
scroll to position [9714, 0]
click at [1519, 146] on button at bounding box center [1528, 150] width 65 height 65
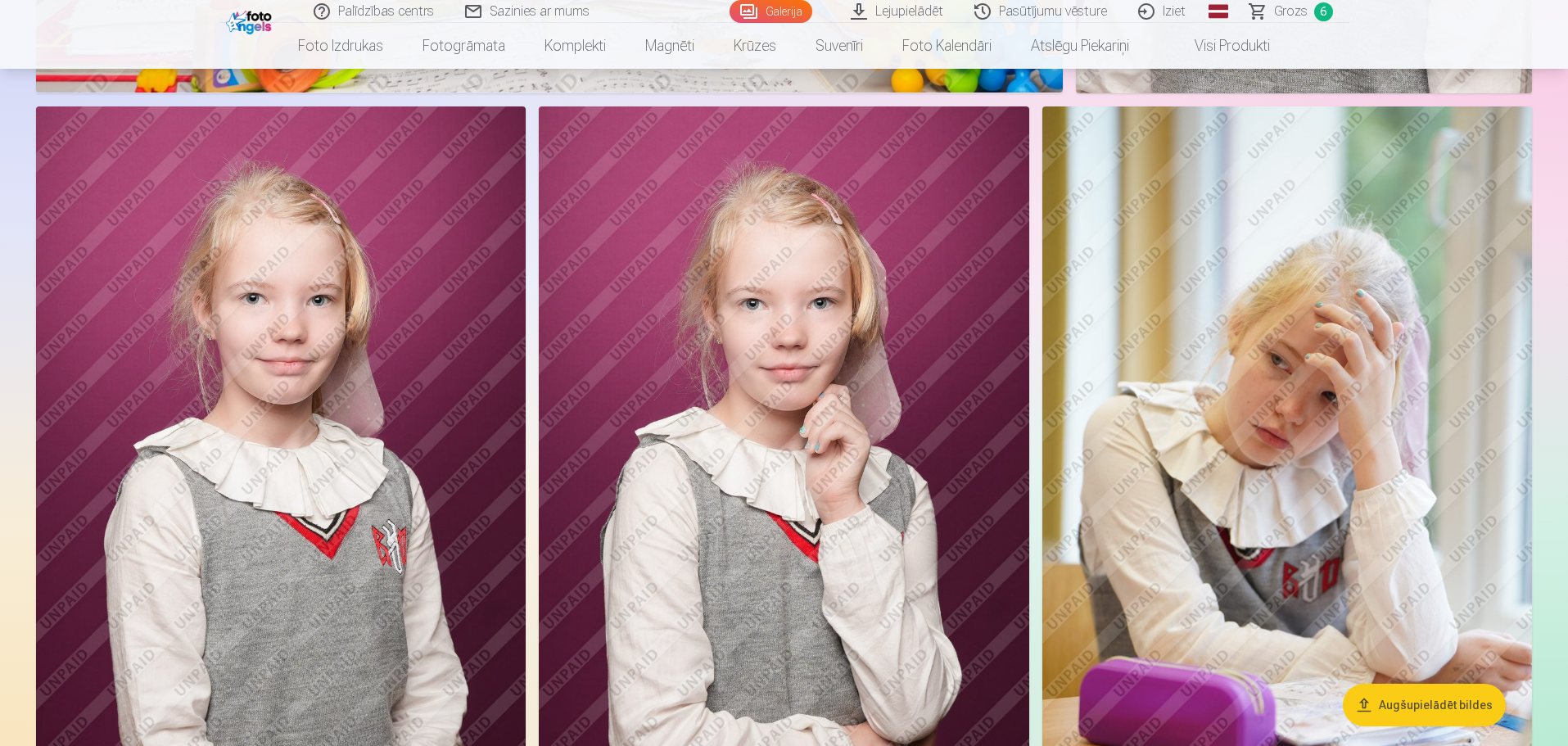
scroll to position [10712, 0]
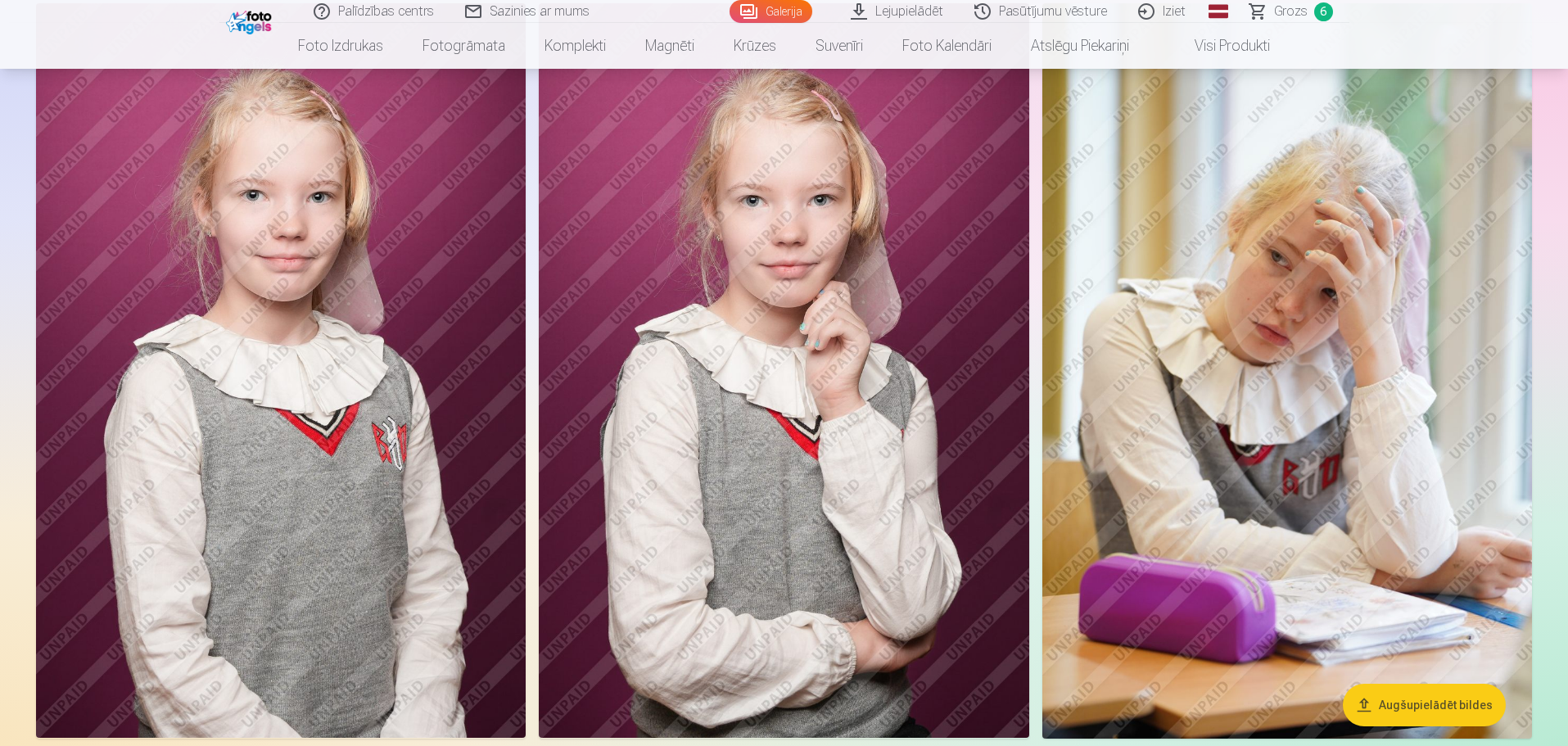
click at [1371, 430] on img at bounding box center [1288, 371] width 490 height 735
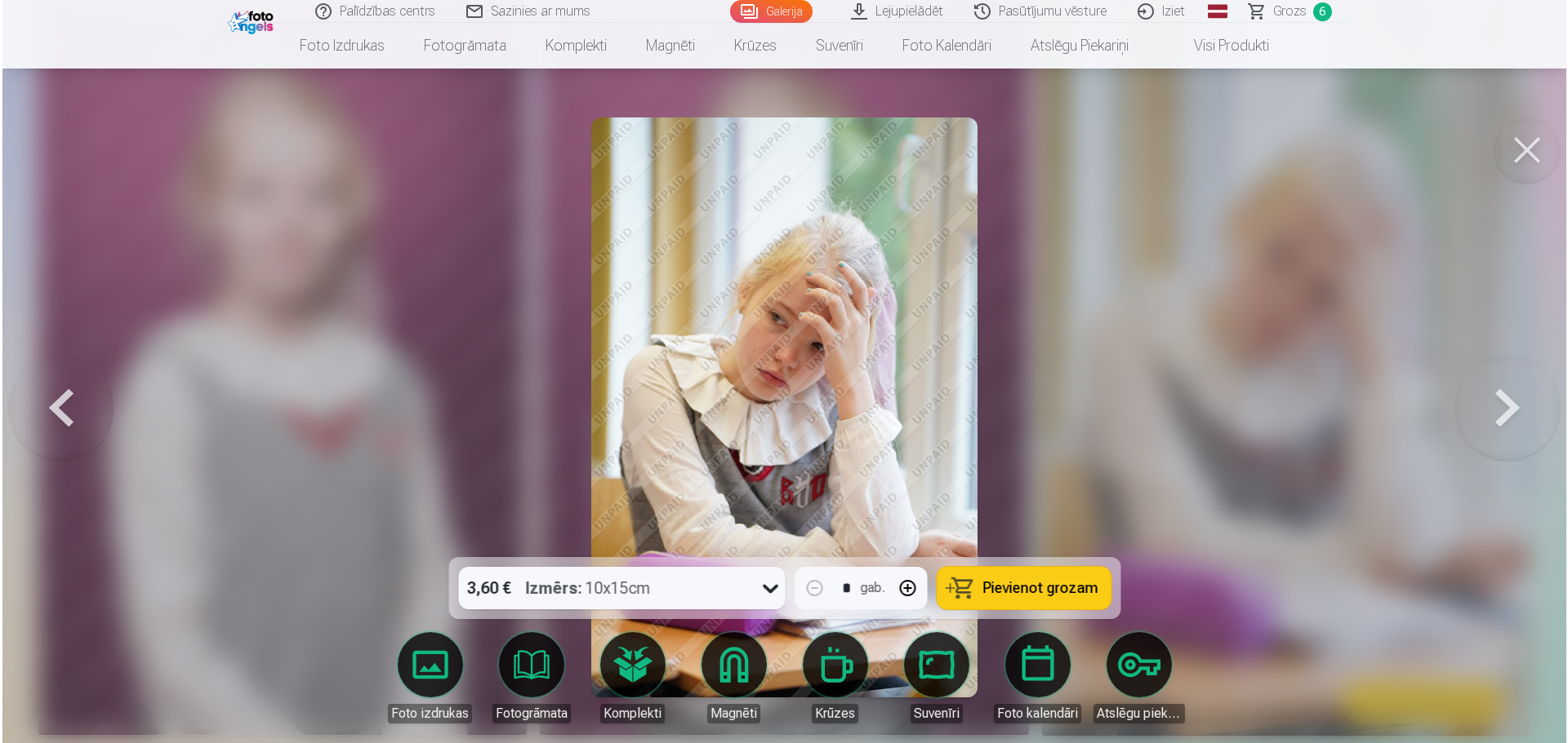
scroll to position [10698, 0]
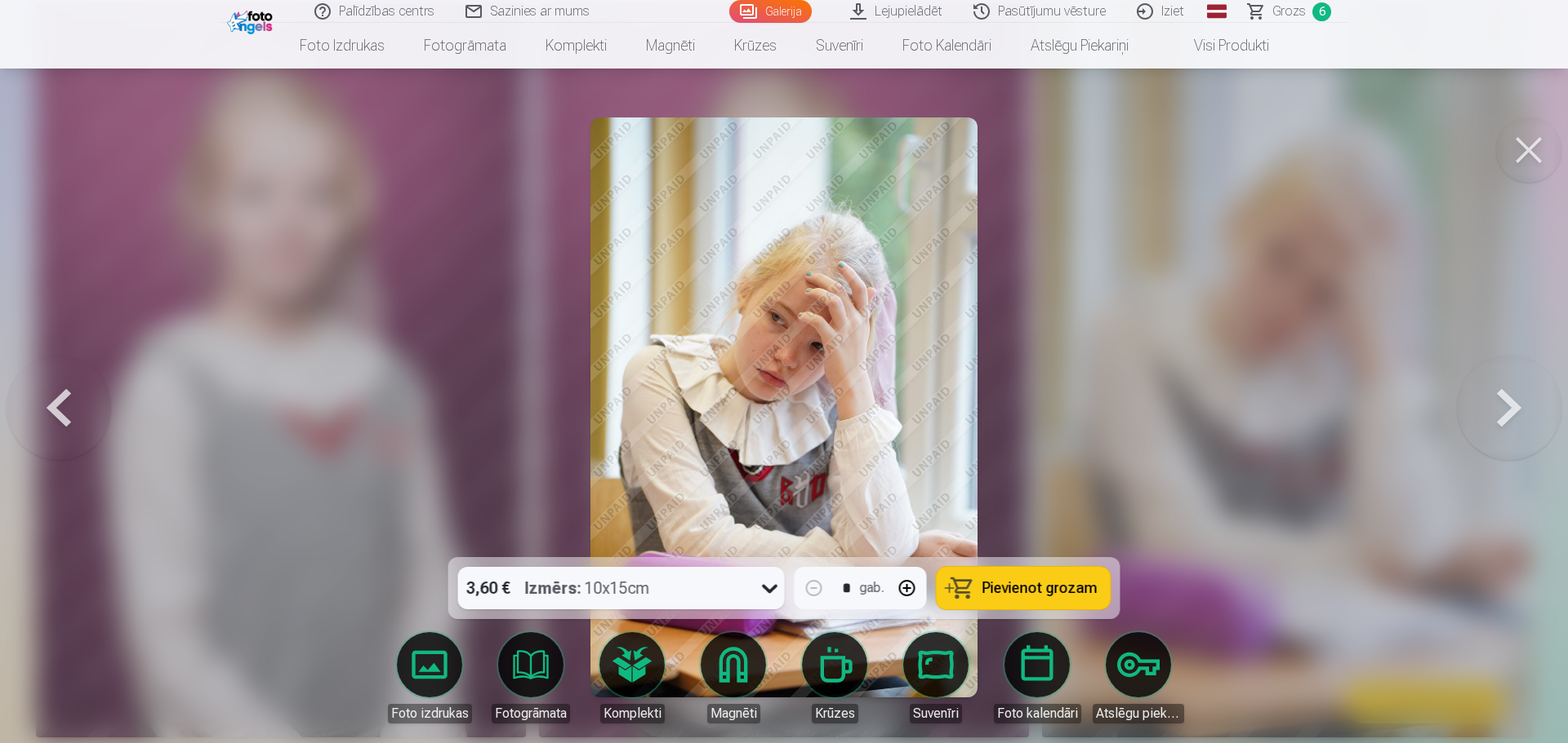
click at [1072, 572] on button "Pievienot grozam" at bounding box center [1023, 588] width 174 height 42
drag, startPoint x: 1561, startPoint y: 141, endPoint x: 1552, endPoint y: 154, distance: 15.8
click at [1508, 161] on button at bounding box center [1528, 150] width 65 height 65
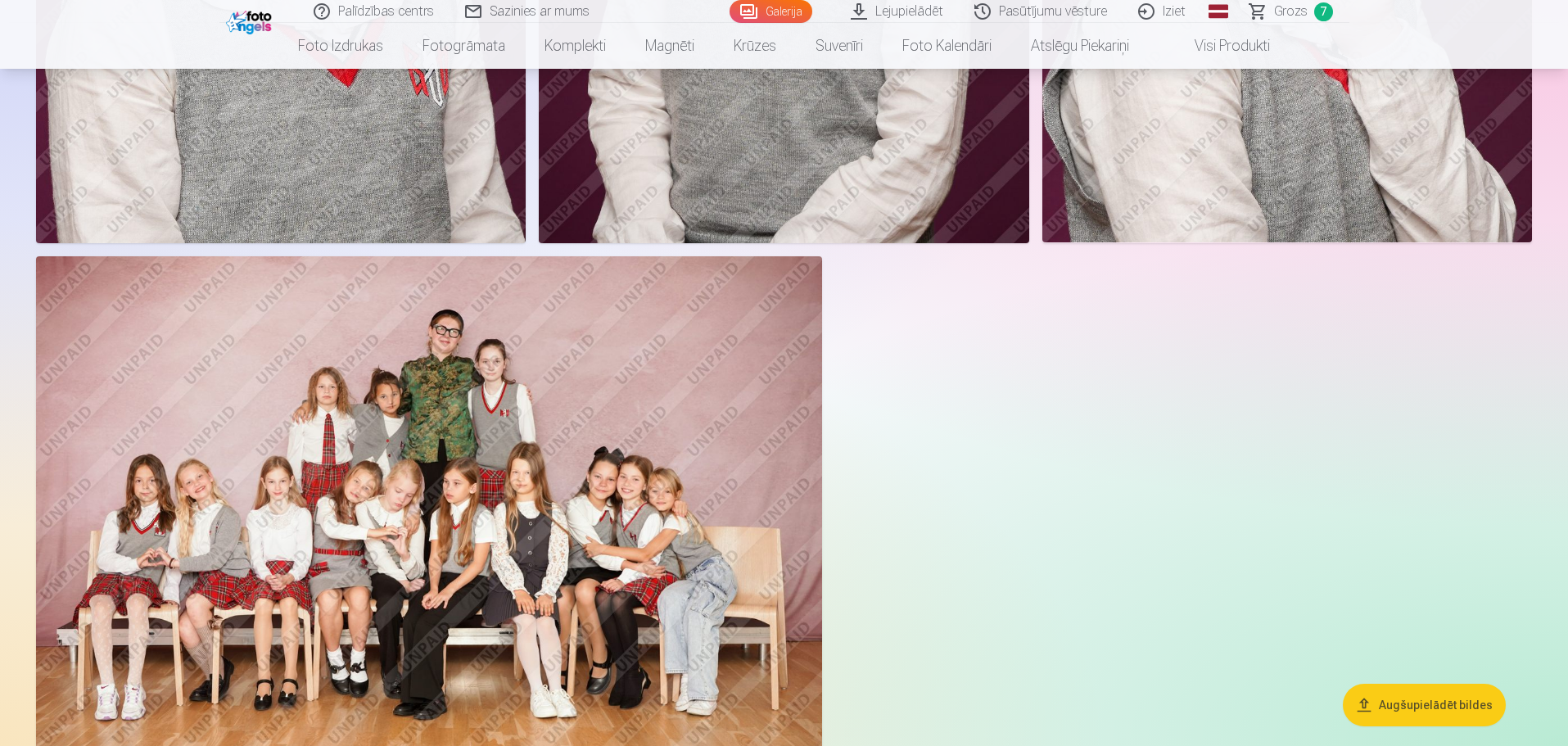
scroll to position [14809, 0]
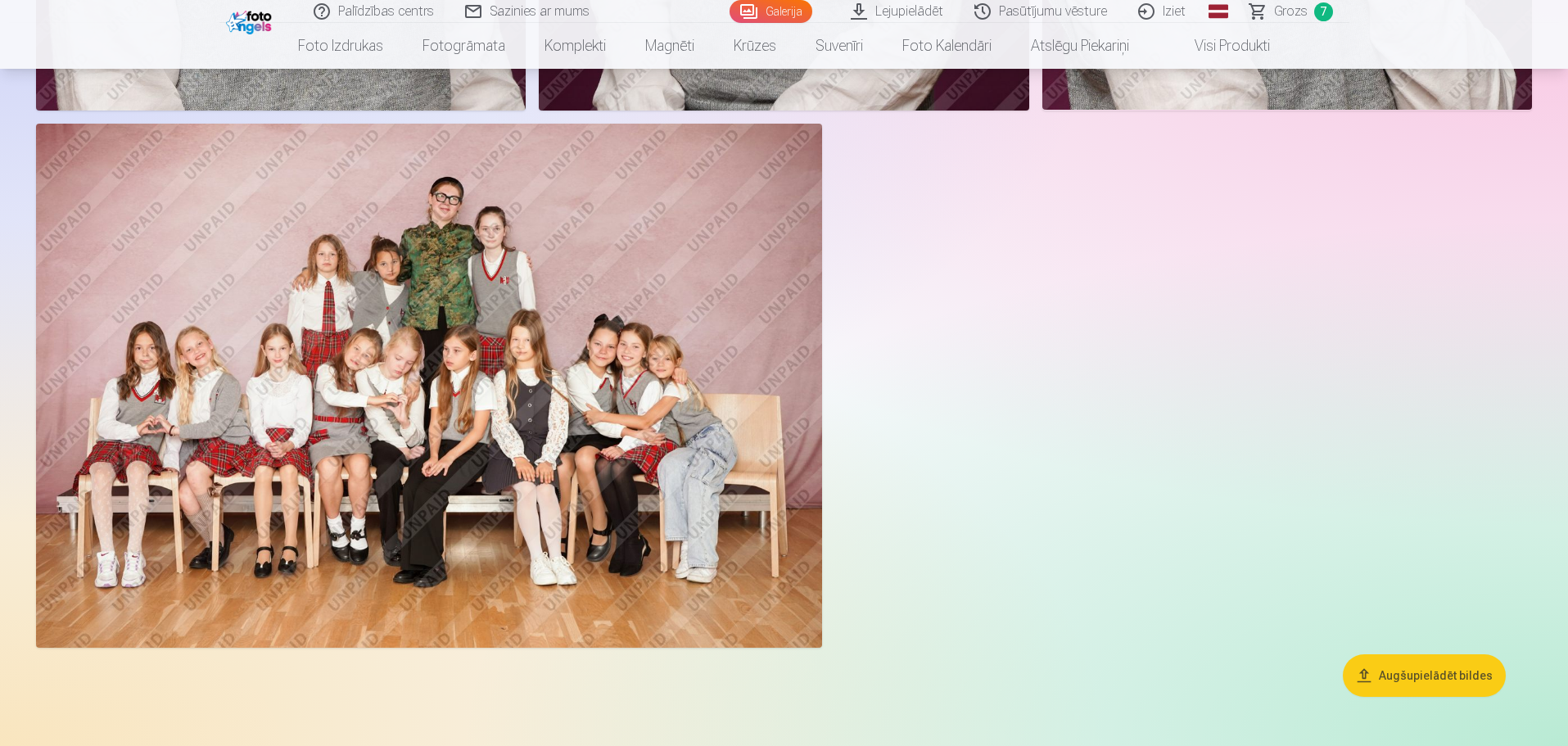
click at [595, 365] on img at bounding box center [429, 386] width 786 height 525
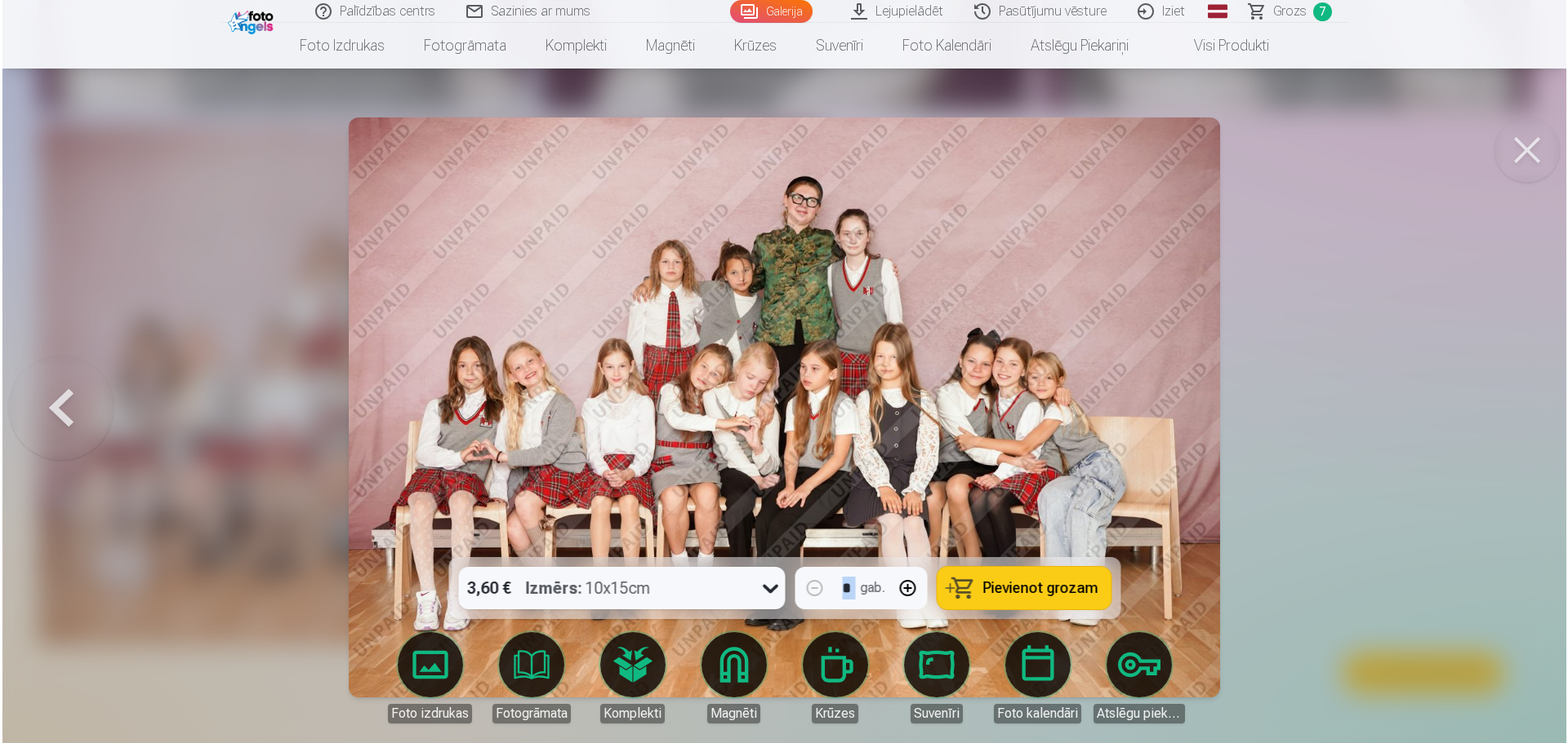
scroll to position [14787, 0]
click at [1040, 581] on span "Pievienot grozam" at bounding box center [1039, 588] width 115 height 14
click at [1552, 133] on button at bounding box center [1528, 150] width 65 height 65
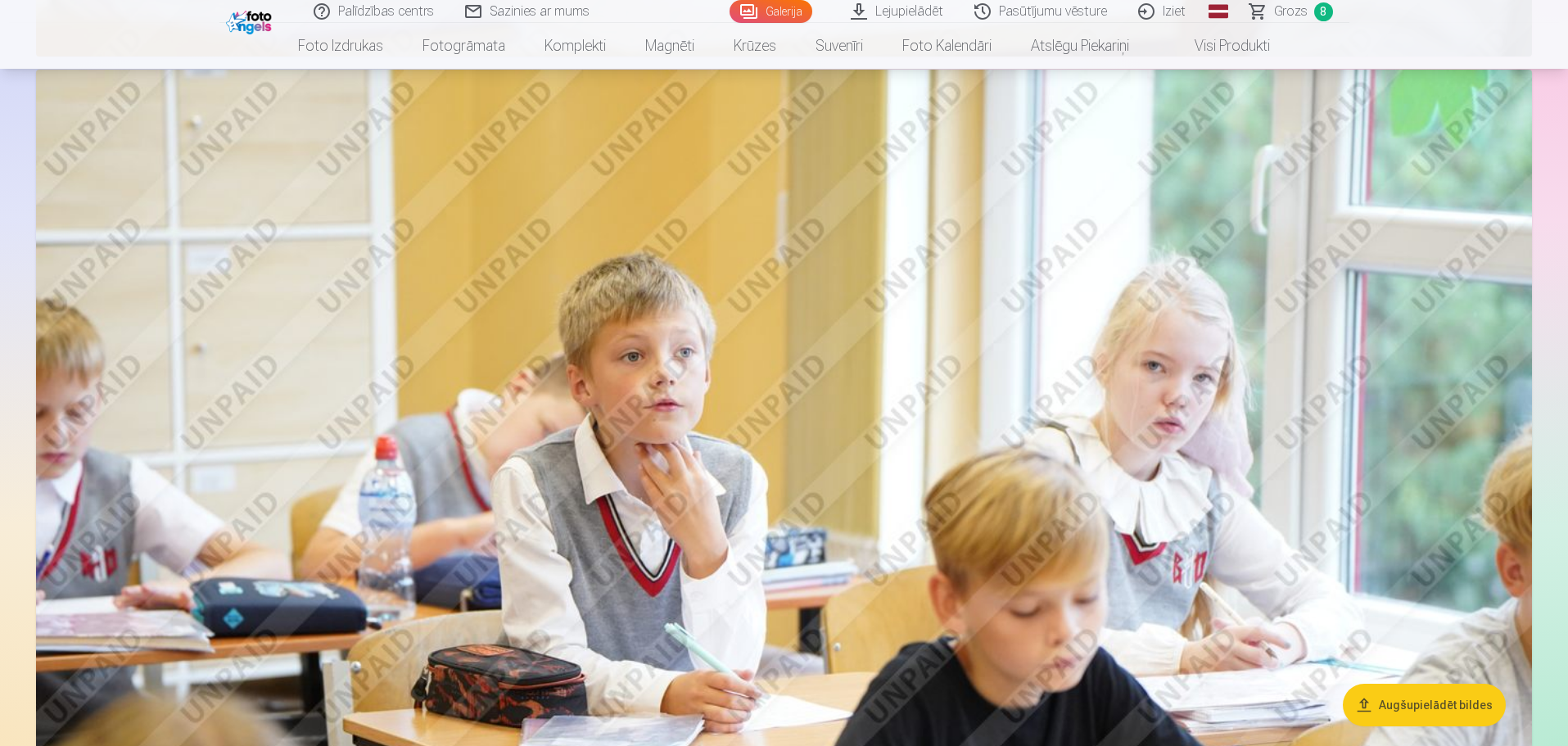
scroll to position [12351, 0]
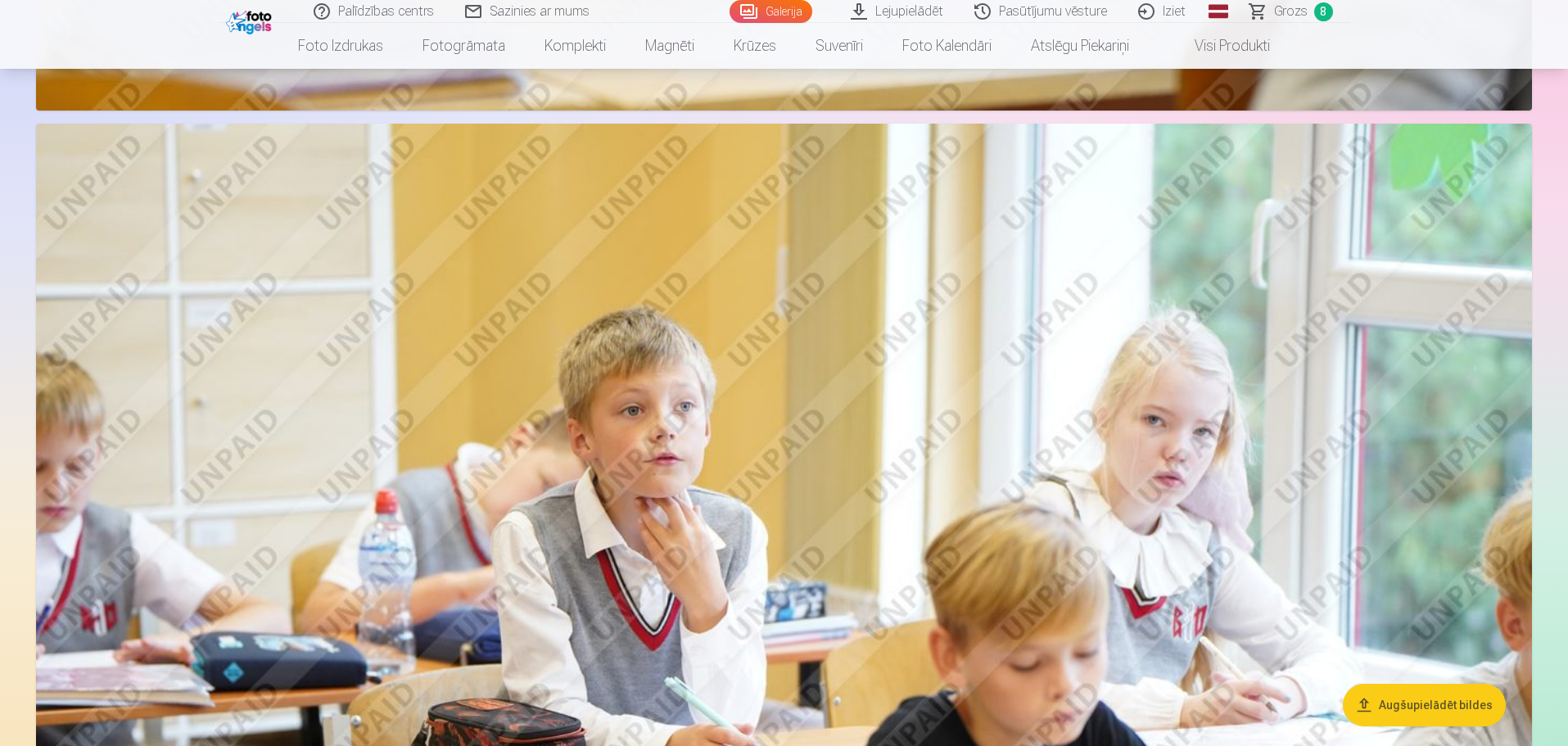
click at [1290, 9] on span "Grozs" at bounding box center [1290, 11] width 34 height 20
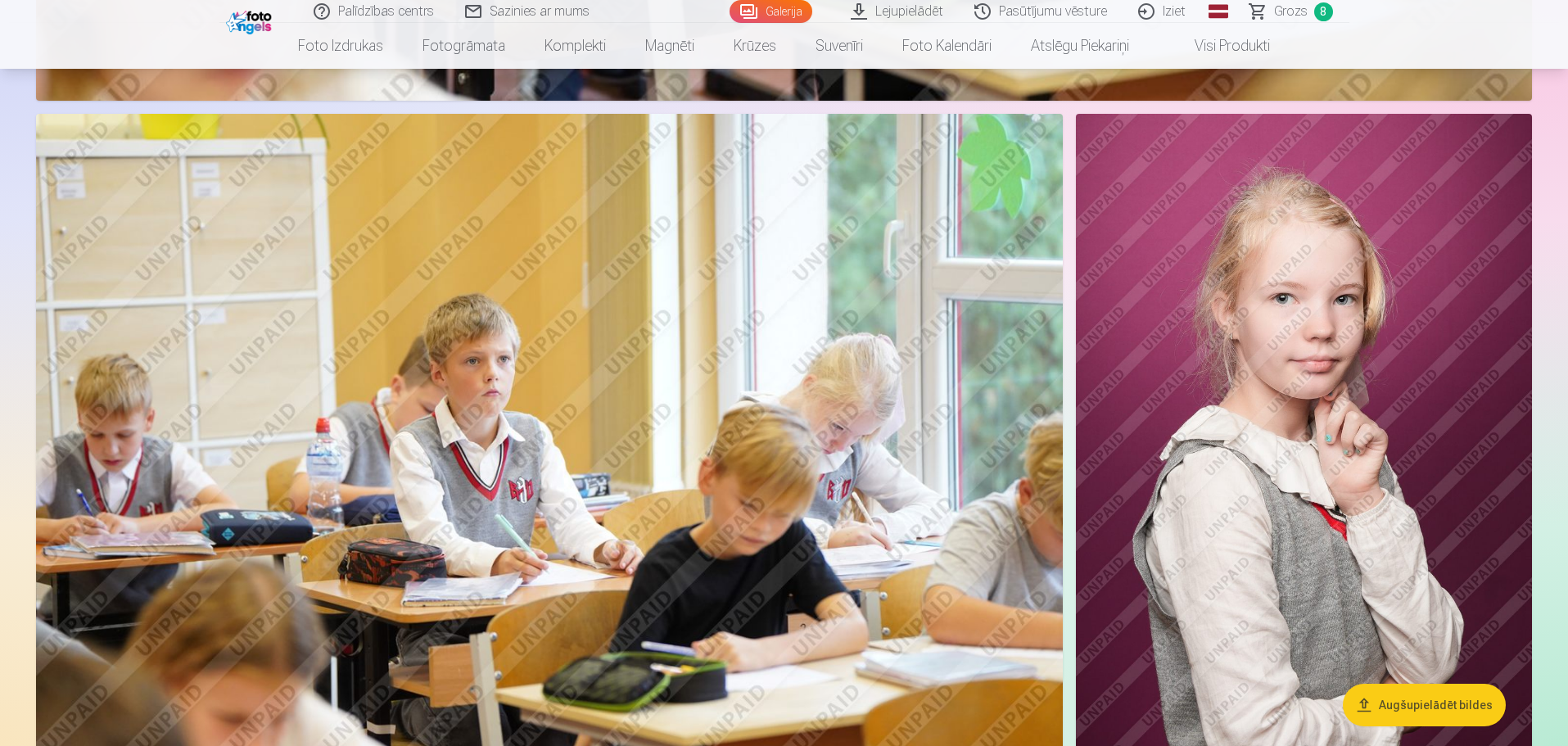
scroll to position [13354, 0]
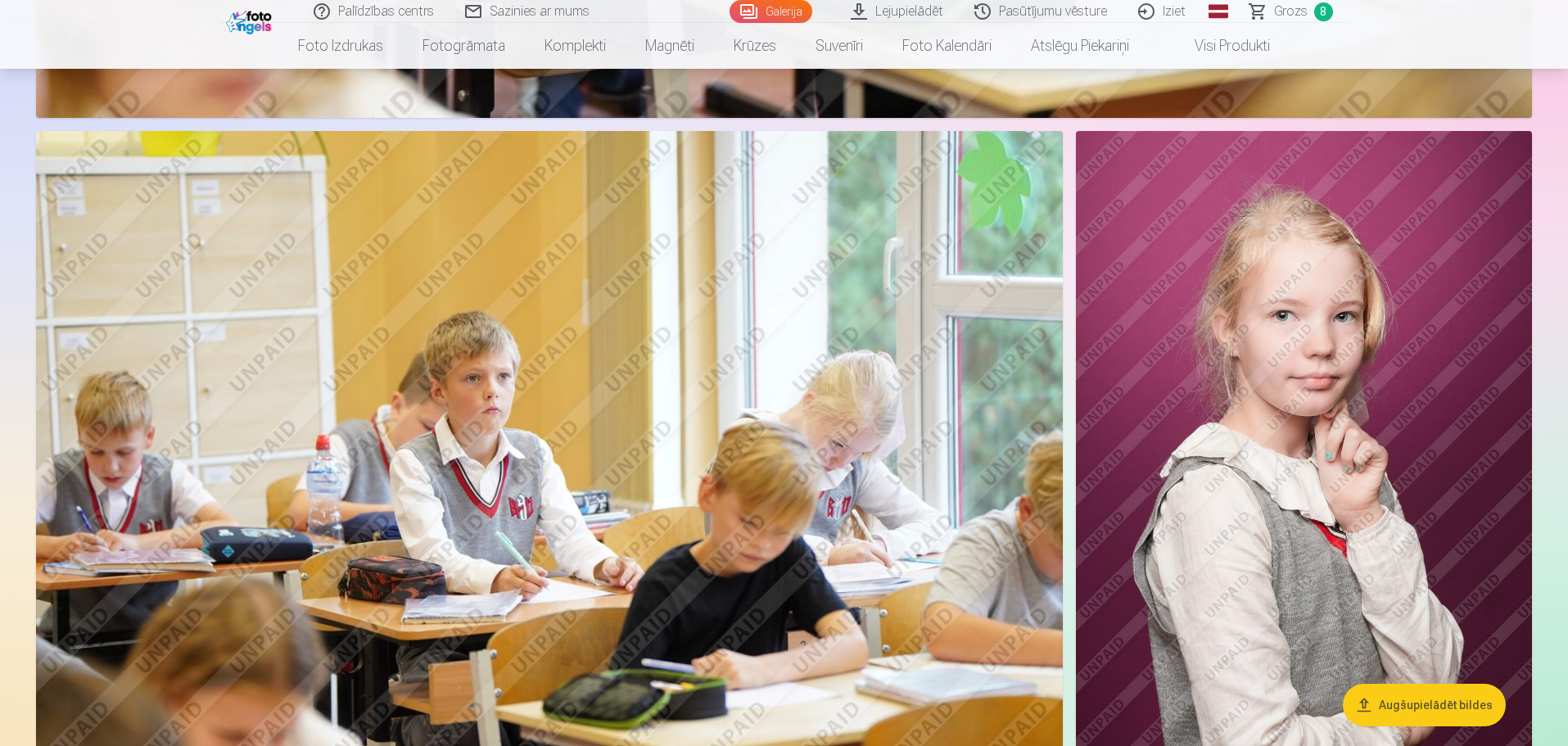
click at [554, 419] on img at bounding box center [549, 473] width 1027 height 685
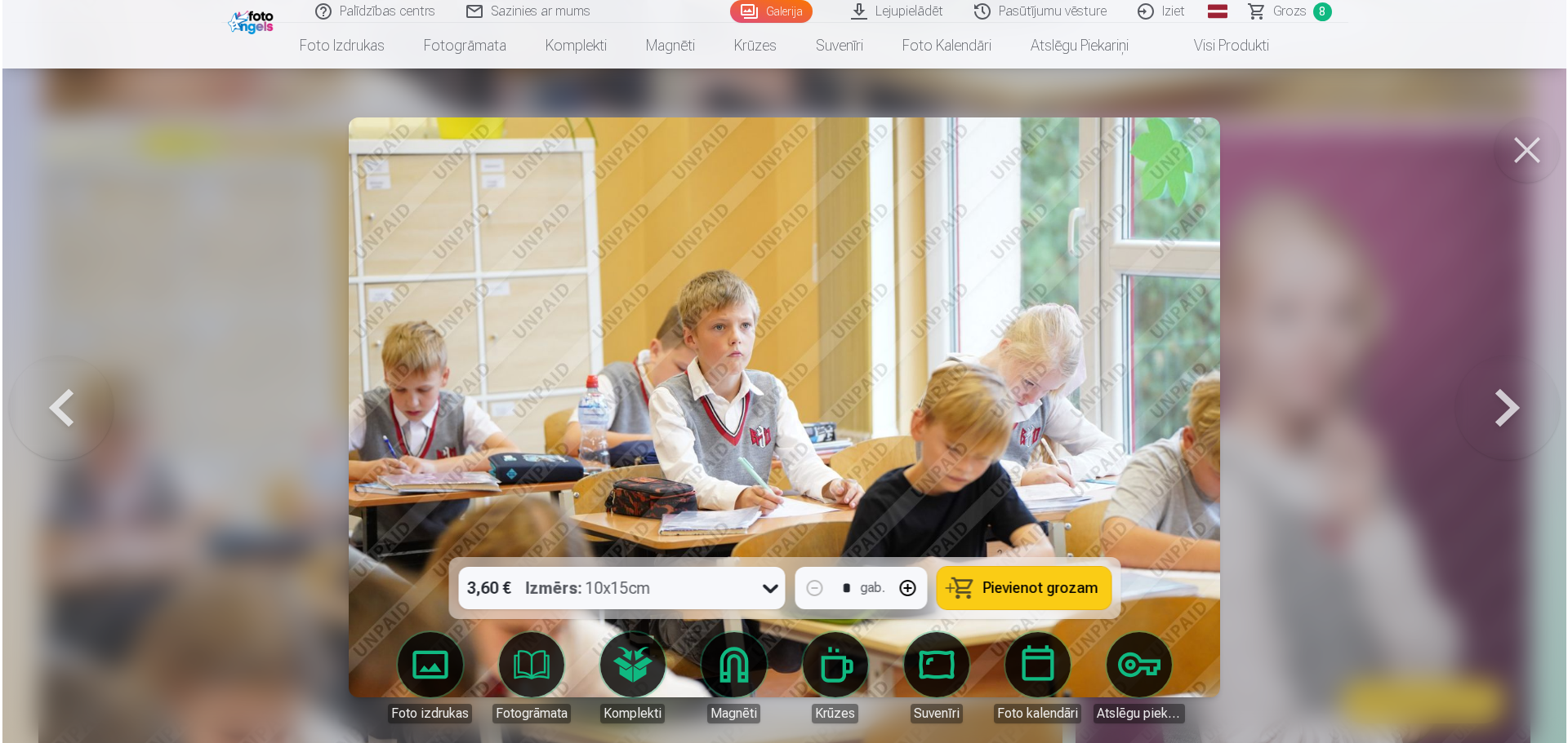
scroll to position [13334, 0]
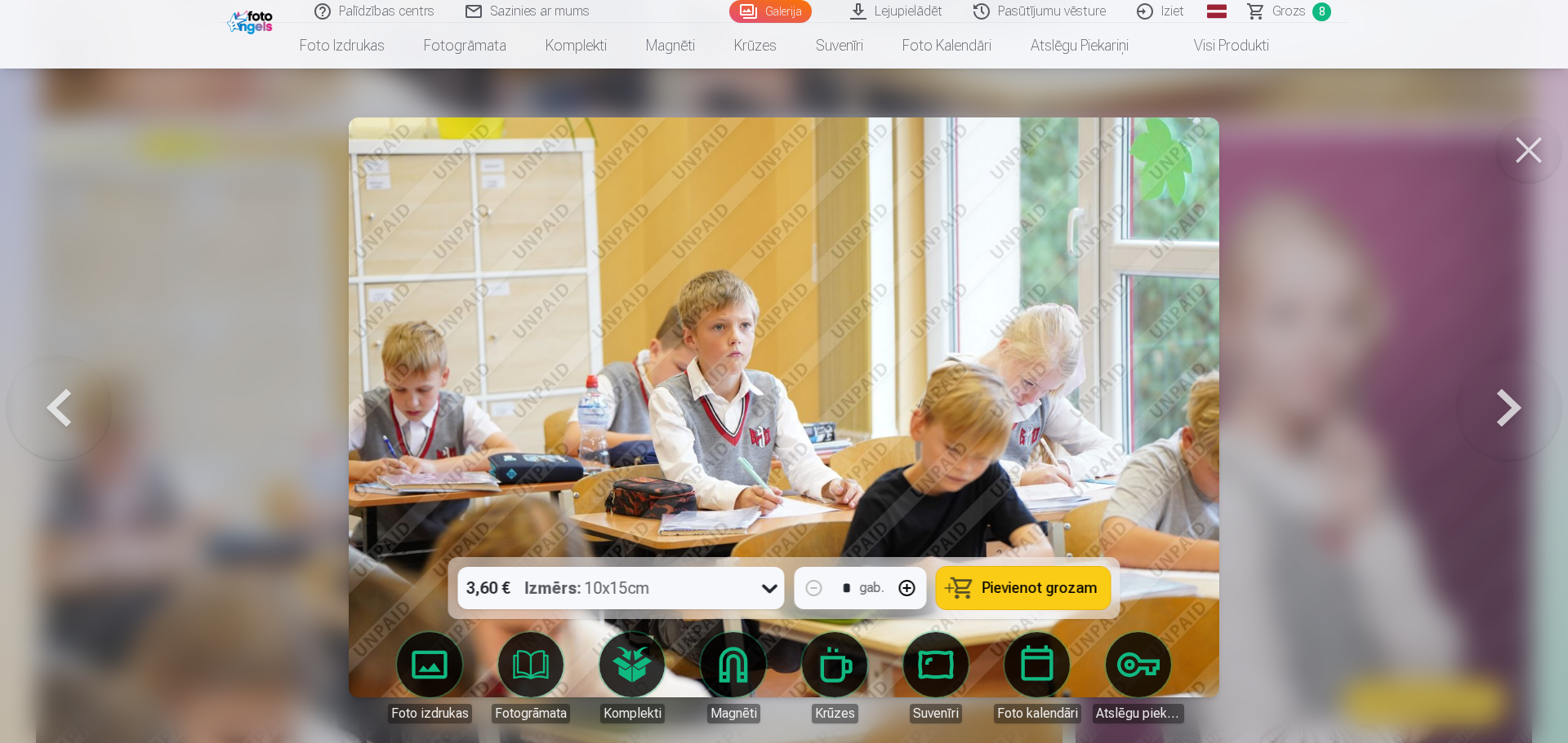
click at [1037, 590] on span "Pievienot grozam" at bounding box center [1039, 588] width 115 height 14
click at [1537, 146] on button at bounding box center [1528, 150] width 65 height 65
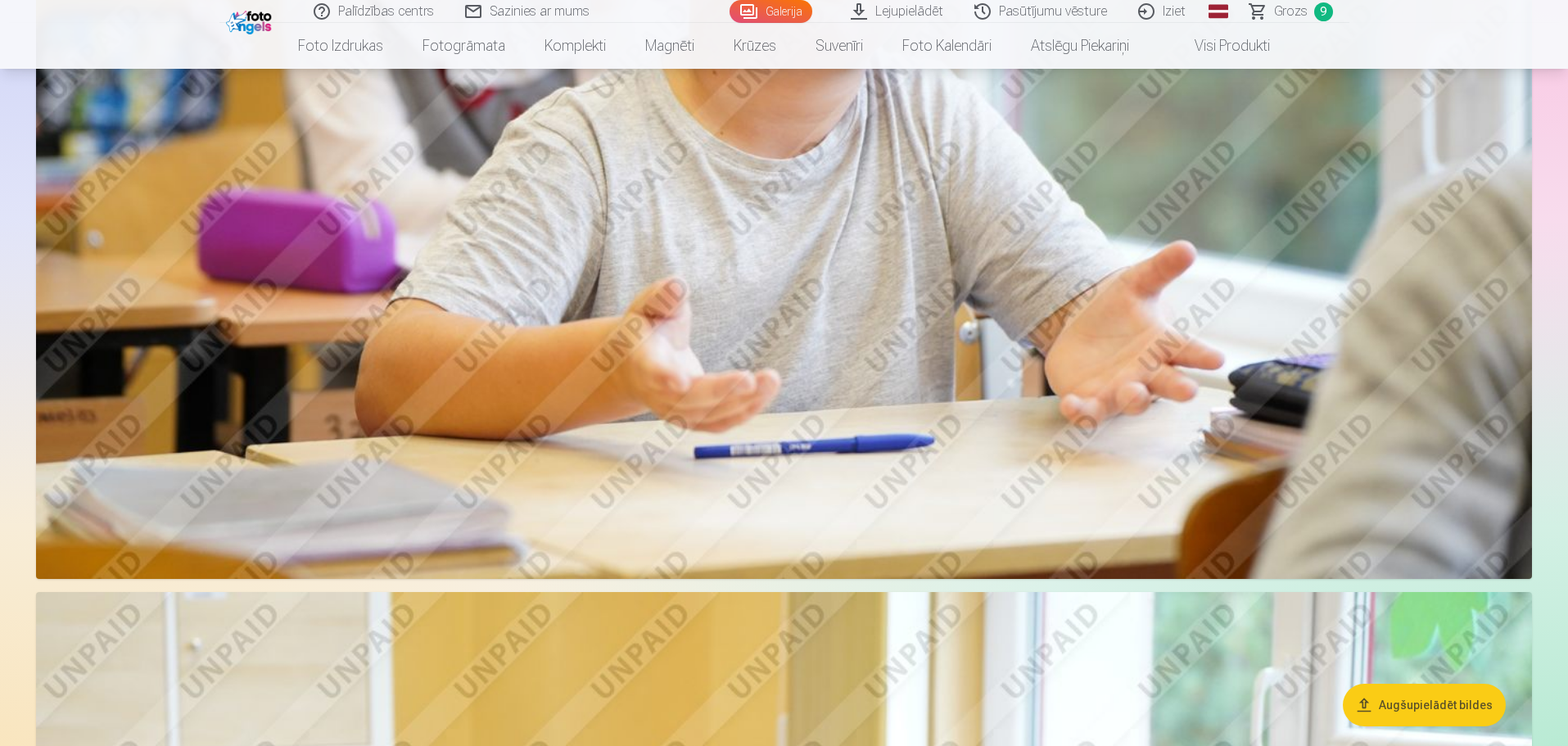
scroll to position [11879, 0]
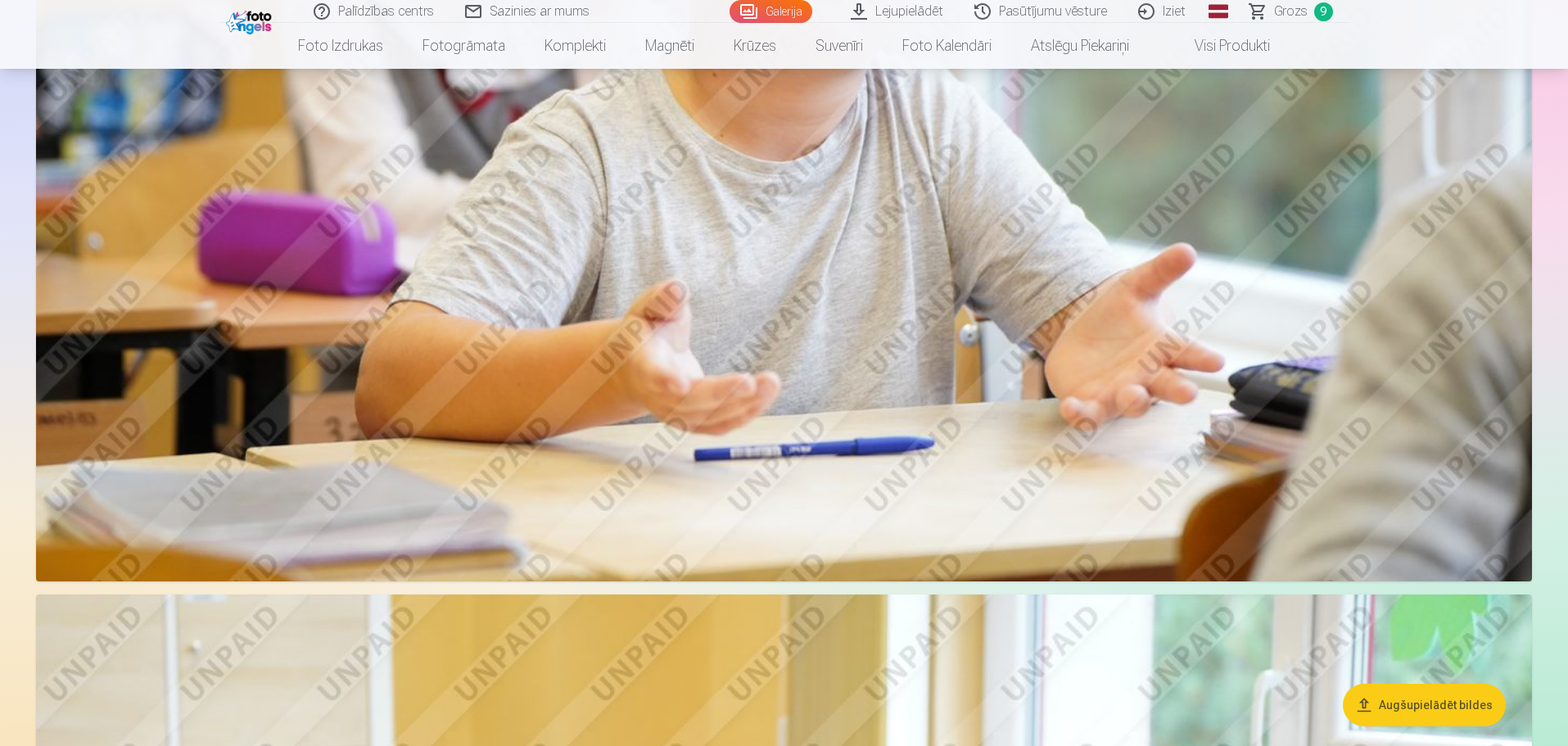
click at [1296, 8] on span "Grozs" at bounding box center [1290, 11] width 34 height 20
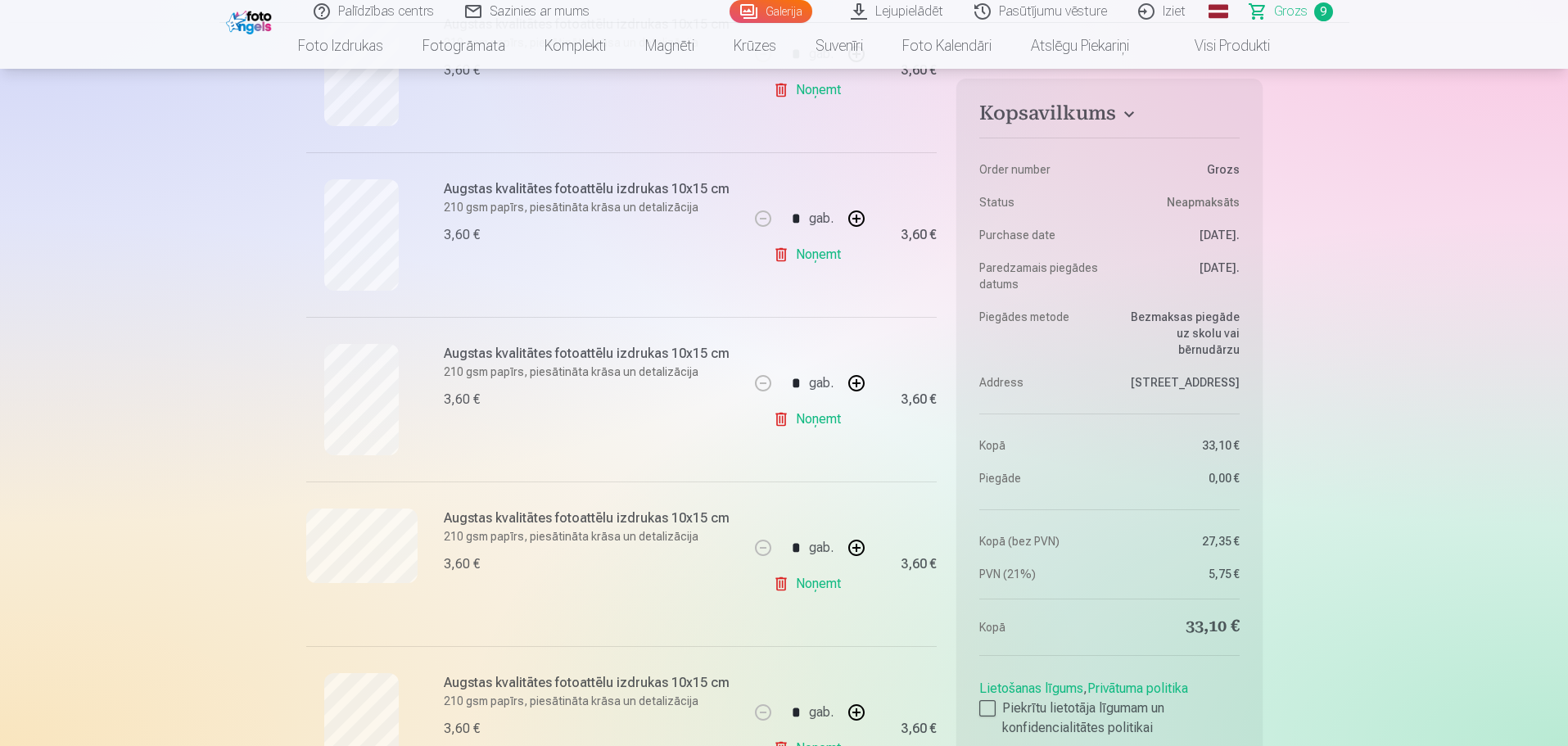
scroll to position [774, 0]
